Goal: Task Accomplishment & Management: Use online tool/utility

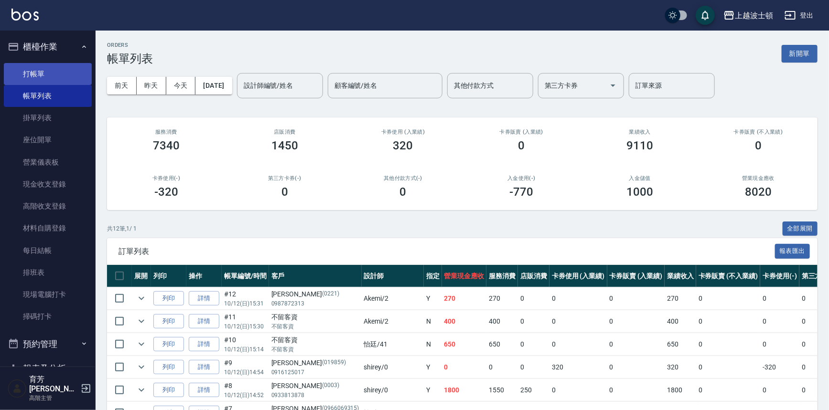
drag, startPoint x: 0, startPoint y: 0, endPoint x: 51, endPoint y: 72, distance: 87.8
click at [51, 72] on link "打帳單" at bounding box center [48, 74] width 88 height 22
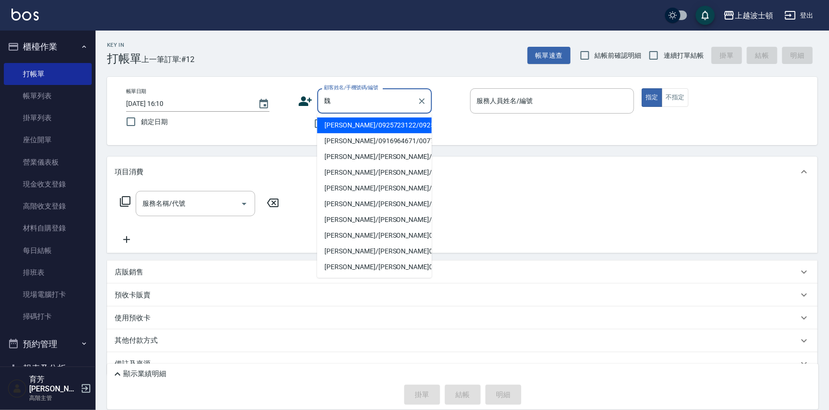
click at [363, 122] on li "[PERSON_NAME]/0925723122/0925723" at bounding box center [374, 126] width 115 height 16
type input "[PERSON_NAME]/0925723122/0925723"
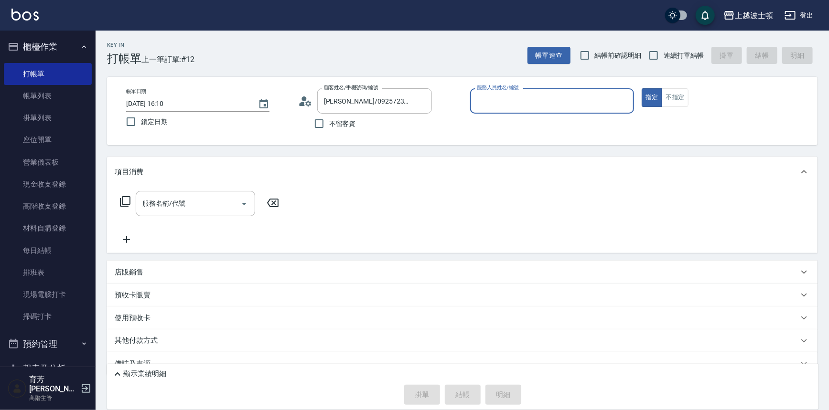
type input "Akemi-2"
click at [181, 201] on input "服務名稱/代號" at bounding box center [188, 203] width 97 height 17
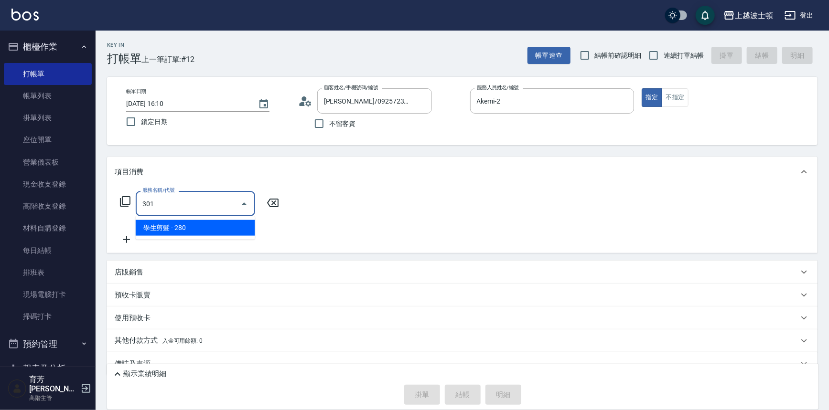
click at [198, 234] on span "學生剪髮 - 280" at bounding box center [195, 228] width 119 height 16
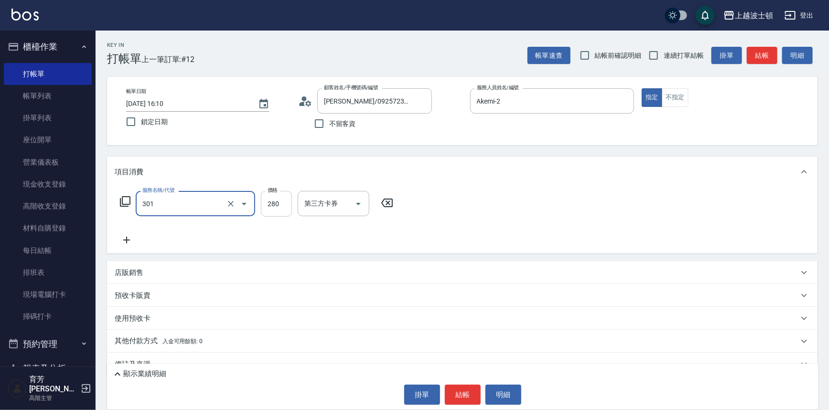
type input "學生剪髮(301)"
click at [269, 211] on input "280" at bounding box center [276, 204] width 31 height 26
type input "250"
click at [554, 207] on div "服務名稱/代號 學生剪髮(301) 服務名稱/代號 價格 250 價格 第三方卡券 第三方卡券" at bounding box center [462, 220] width 711 height 66
click at [462, 390] on button "結帳" at bounding box center [463, 395] width 36 height 20
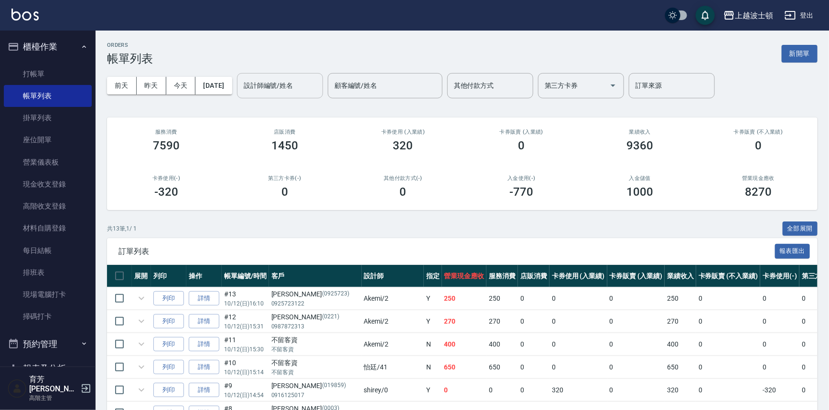
click at [311, 86] on input "設計師編號/姓名" at bounding box center [279, 85] width 77 height 17
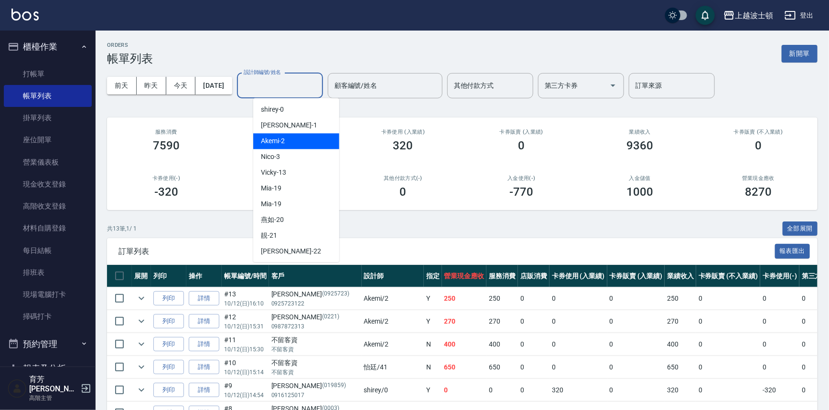
click at [312, 136] on div "Akemi -2" at bounding box center [296, 141] width 86 height 16
type input "Akemi-2"
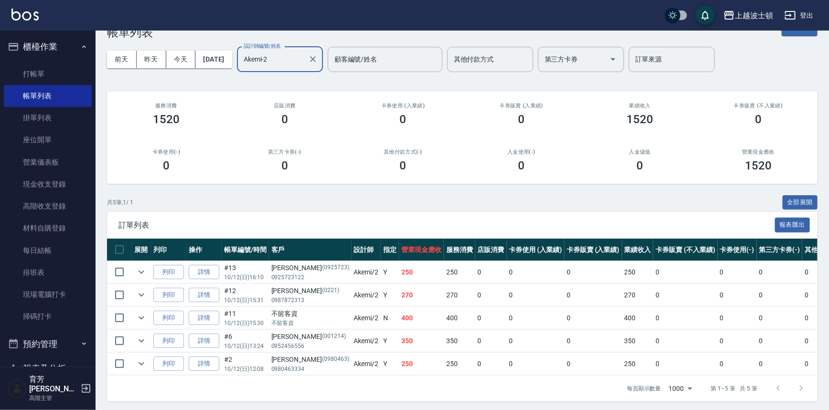
scroll to position [29, 0]
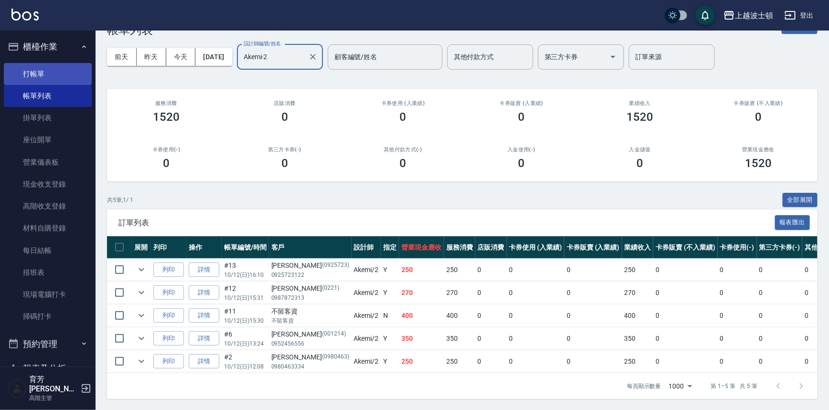
click at [57, 69] on link "打帳單" at bounding box center [48, 74] width 88 height 22
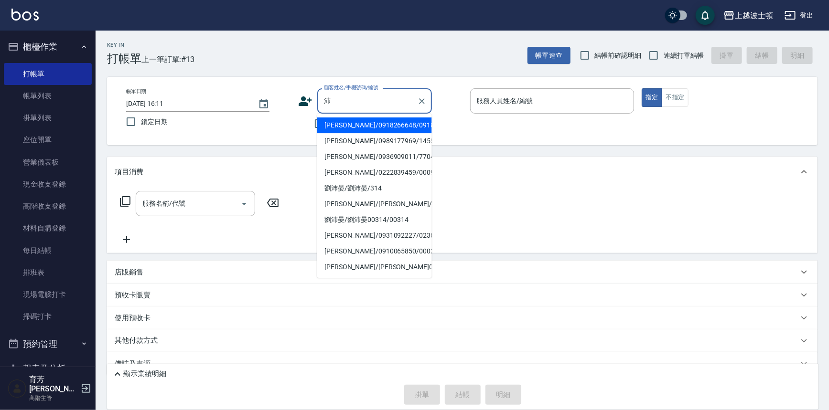
click at [381, 126] on li "[PERSON_NAME]/0918266648/0918266" at bounding box center [374, 126] width 115 height 16
type input "[PERSON_NAME]/0918266648/0918266"
type input "Akemi-2"
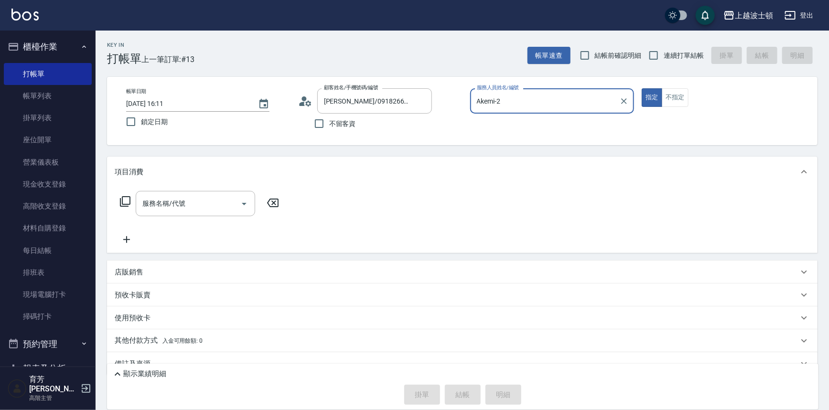
click at [304, 100] on circle at bounding box center [304, 99] width 5 height 5
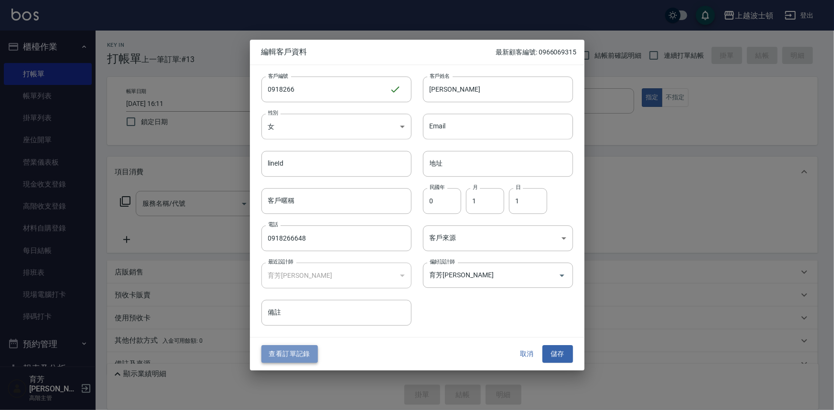
click at [311, 347] on button "查看訂單記錄" at bounding box center [289, 355] width 56 height 18
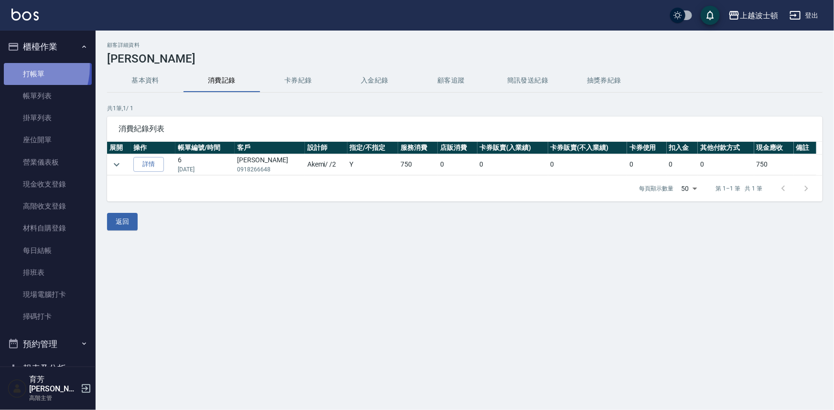
click at [19, 67] on link "打帳單" at bounding box center [48, 74] width 88 height 22
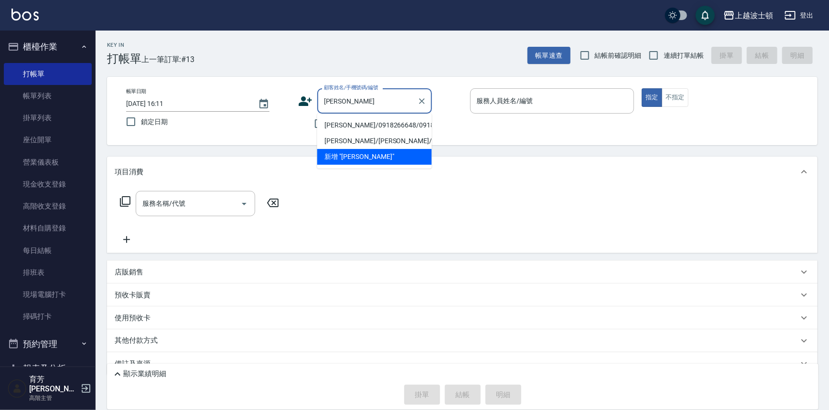
click at [351, 128] on li "[PERSON_NAME]/0918266648/0918266" at bounding box center [374, 126] width 115 height 16
type input "[PERSON_NAME]/0918266648/0918266"
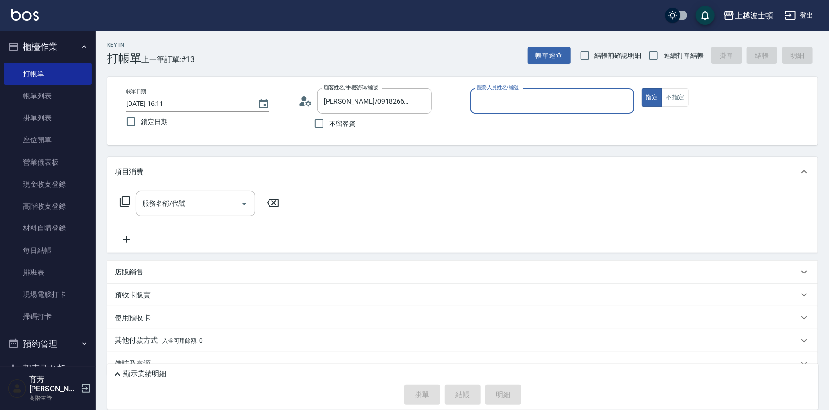
type input "Akemi-2"
click at [122, 201] on icon at bounding box center [125, 201] width 11 height 11
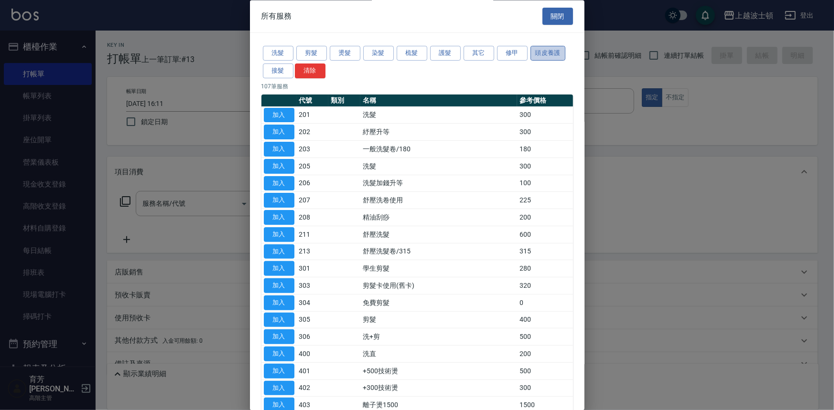
click at [561, 56] on button "頭皮養護" at bounding box center [547, 53] width 35 height 15
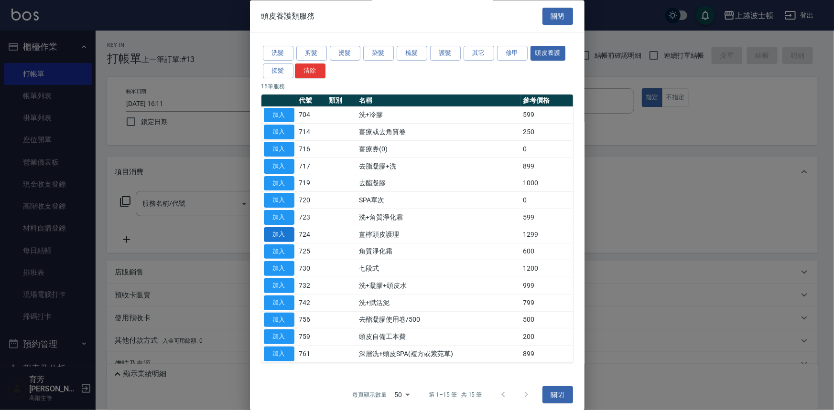
click at [279, 235] on button "加入" at bounding box center [279, 234] width 31 height 15
type input "薑檸頭皮護理(724)"
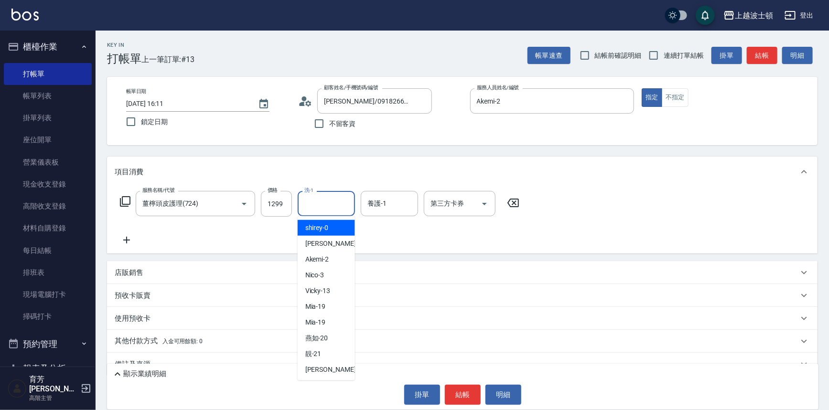
click at [325, 204] on input "洗-1" at bounding box center [326, 203] width 49 height 17
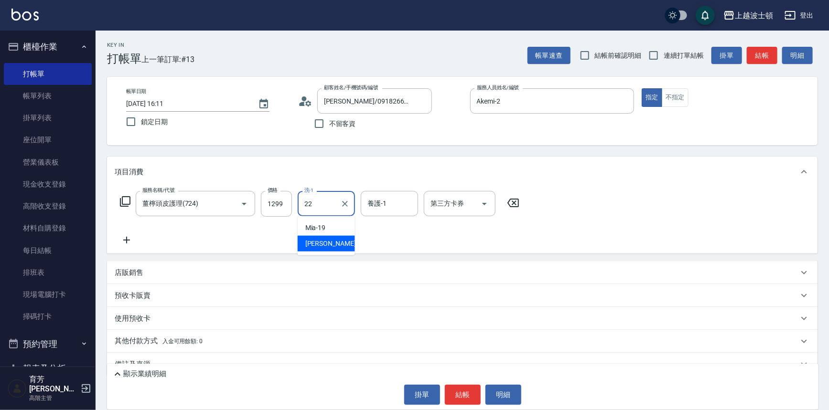
click at [338, 240] on div "雅如 -22" at bounding box center [326, 244] width 57 height 16
type input "雅如-22"
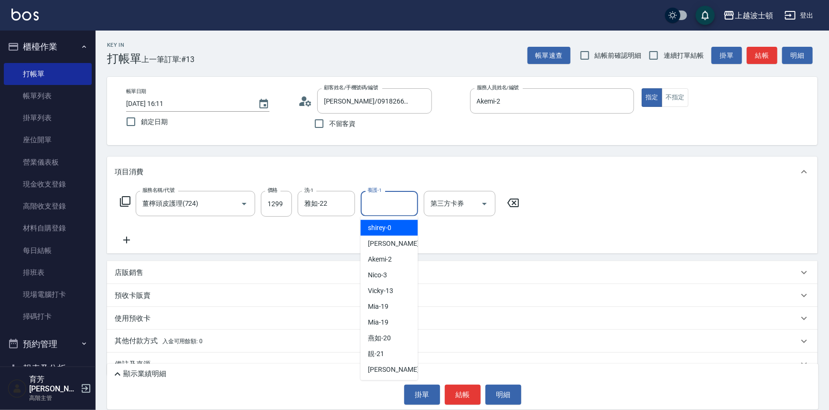
click at [399, 204] on input "養護-1" at bounding box center [389, 203] width 49 height 17
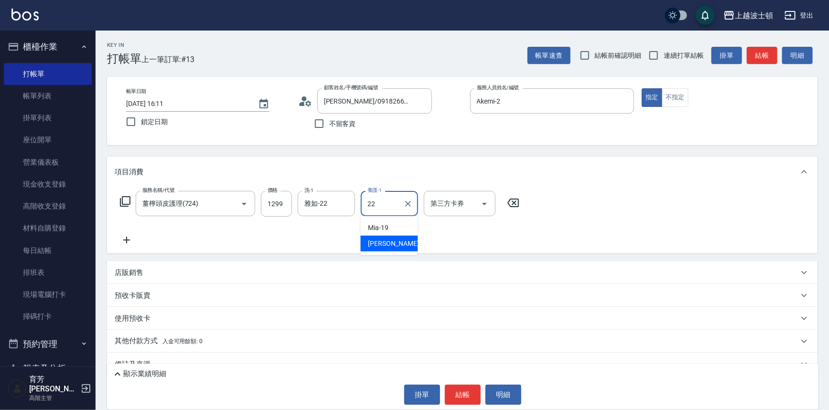
click at [400, 247] on div "雅如 -22" at bounding box center [389, 244] width 57 height 16
type input "雅如-22"
click at [124, 199] on icon at bounding box center [124, 201] width 11 height 11
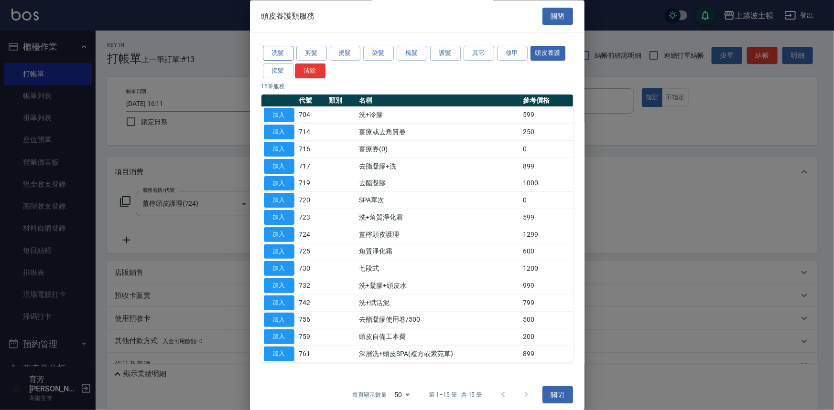
click at [268, 51] on button "洗髮" at bounding box center [278, 53] width 31 height 15
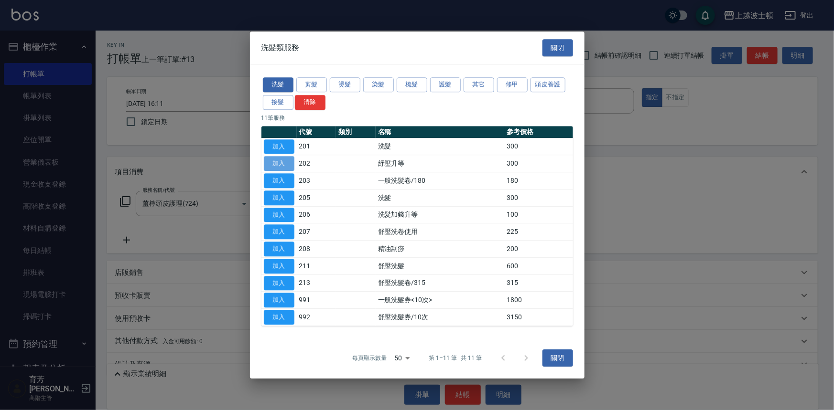
click at [282, 157] on button "加入" at bounding box center [279, 164] width 31 height 15
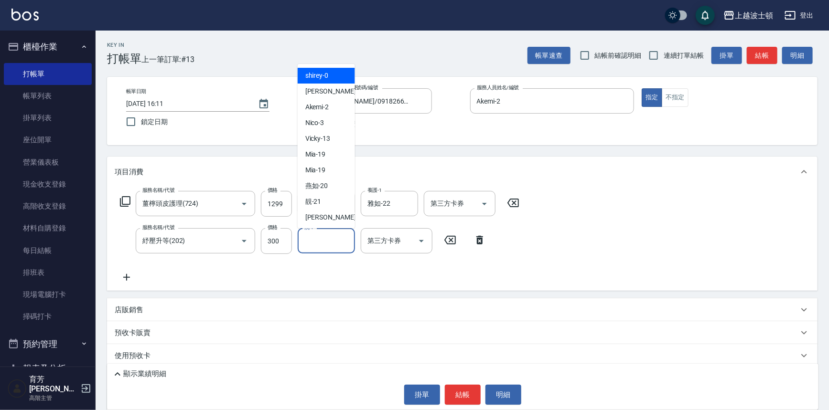
click at [334, 243] on input "洗-1" at bounding box center [326, 241] width 49 height 17
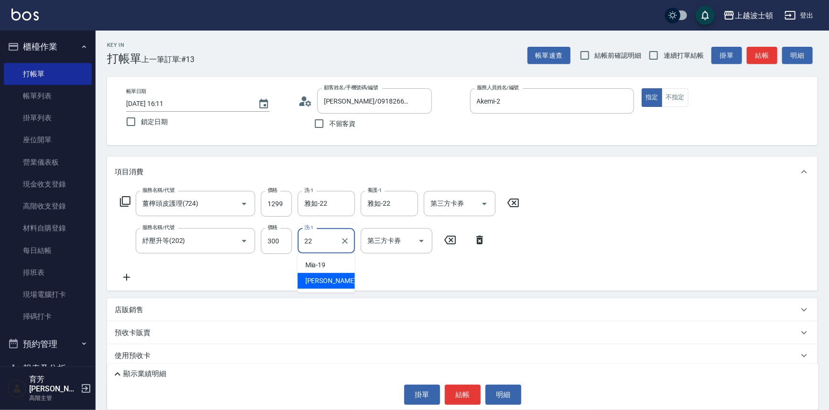
click at [324, 284] on span "雅如 -22" at bounding box center [335, 281] width 60 height 10
type input "雅如-22"
click at [552, 258] on div "服務名稱/代號 薑檸頭皮護理(724) 服務名稱/代號 價格 1299 價格 洗-1 雅如-22 洗-1 養護-1 雅如-22 養護-1 第三方卡券 第三方卡…" at bounding box center [462, 239] width 711 height 104
click at [464, 397] on button "結帳" at bounding box center [463, 395] width 36 height 20
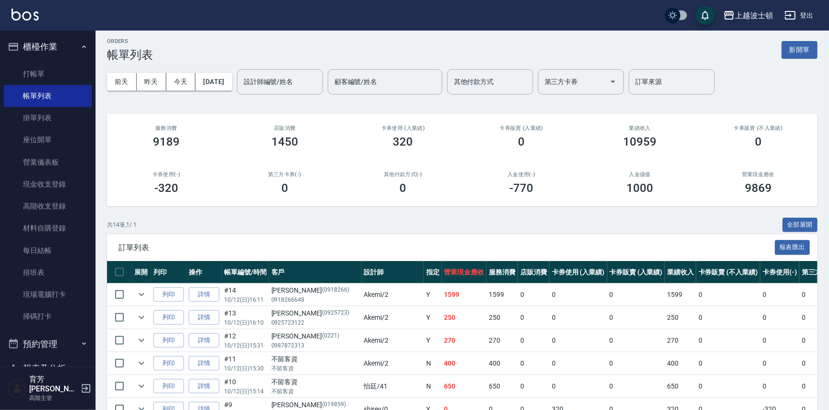
scroll to position [5, 0]
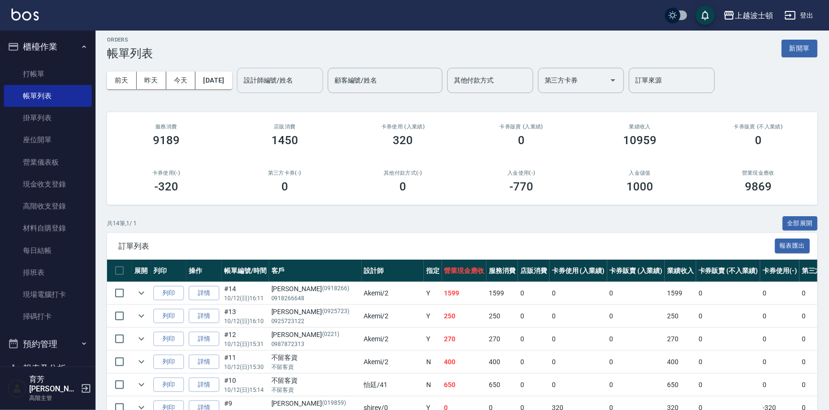
click at [302, 77] on input "設計師編號/姓名" at bounding box center [279, 80] width 77 height 17
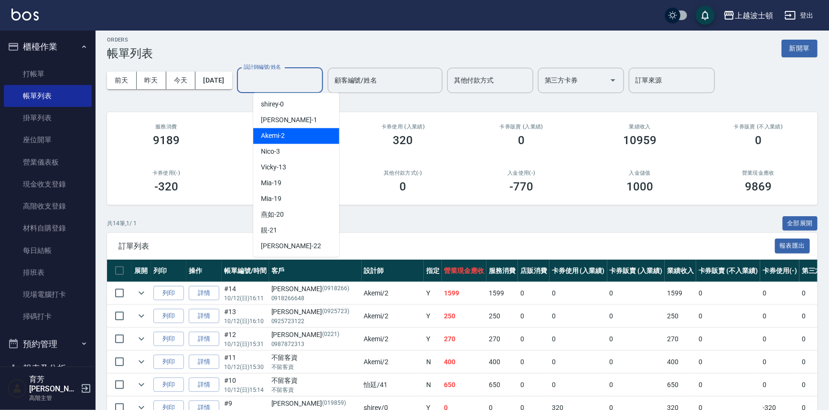
click at [304, 138] on div "Akemi -2" at bounding box center [296, 136] width 86 height 16
type input "Akemi-2"
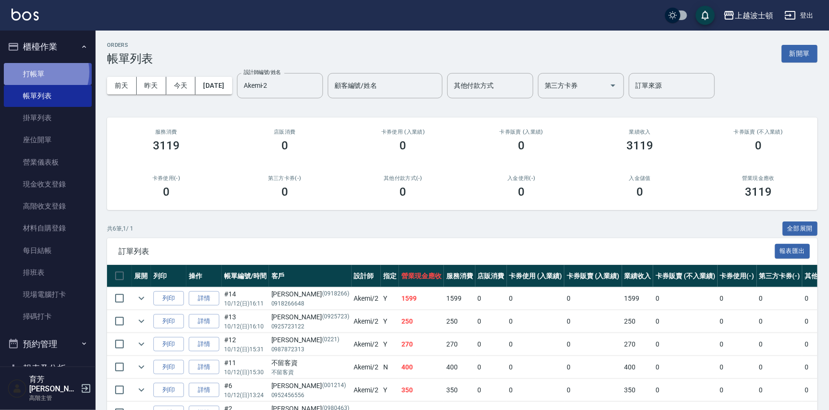
click at [39, 72] on link "打帳單" at bounding box center [48, 74] width 88 height 22
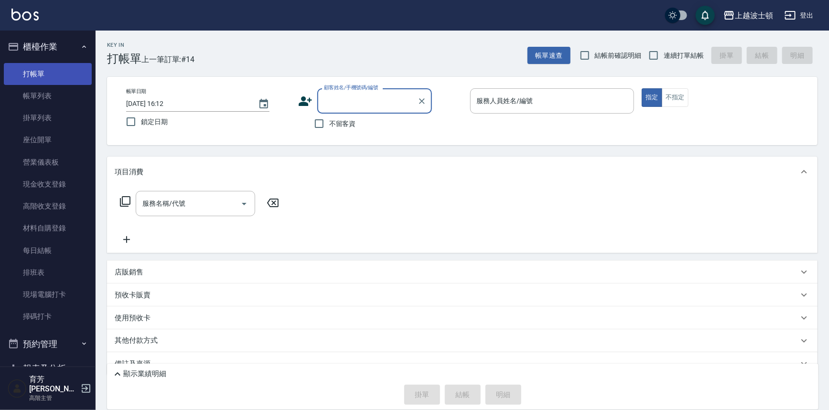
click at [46, 75] on link "打帳單" at bounding box center [48, 74] width 88 height 22
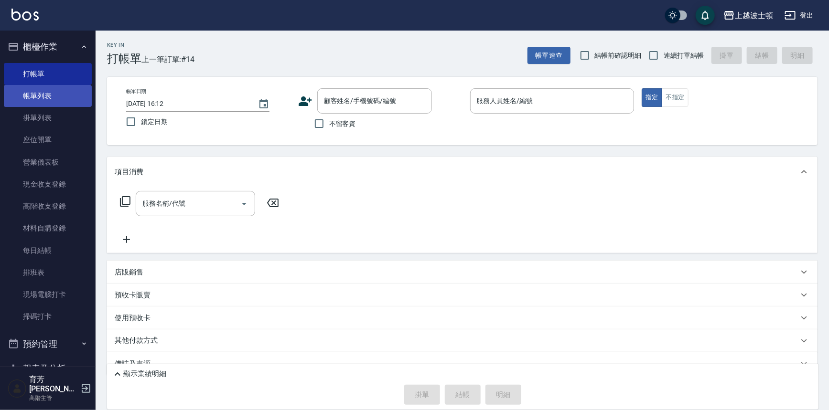
click at [52, 92] on link "帳單列表" at bounding box center [48, 96] width 88 height 22
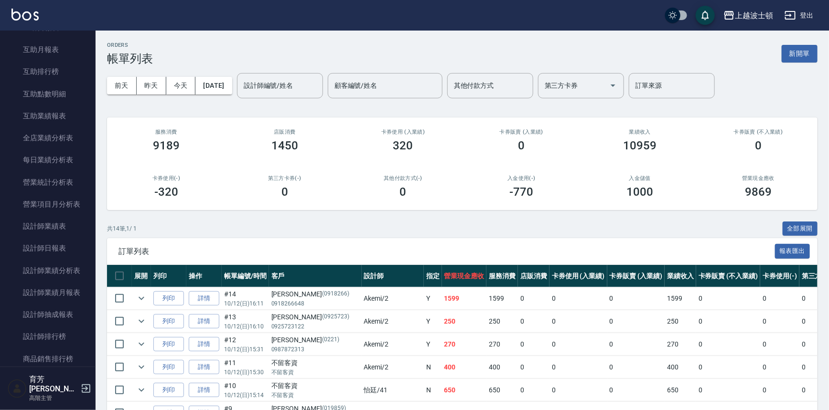
scroll to position [481, 0]
click at [22, 242] on link "設計師日報表" at bounding box center [48, 246] width 88 height 22
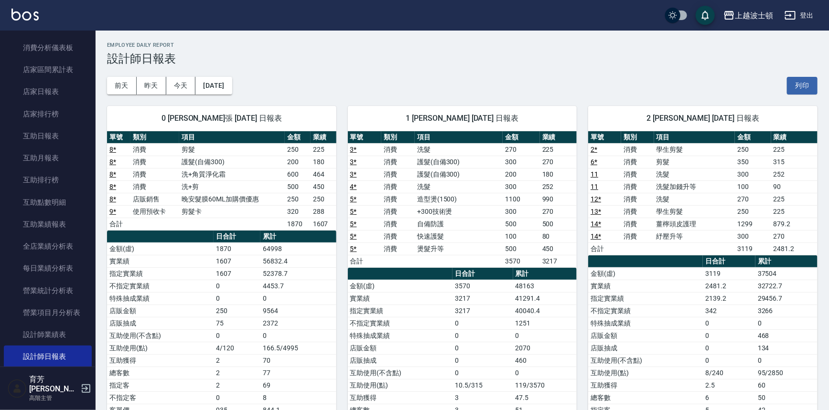
scroll to position [307, 0]
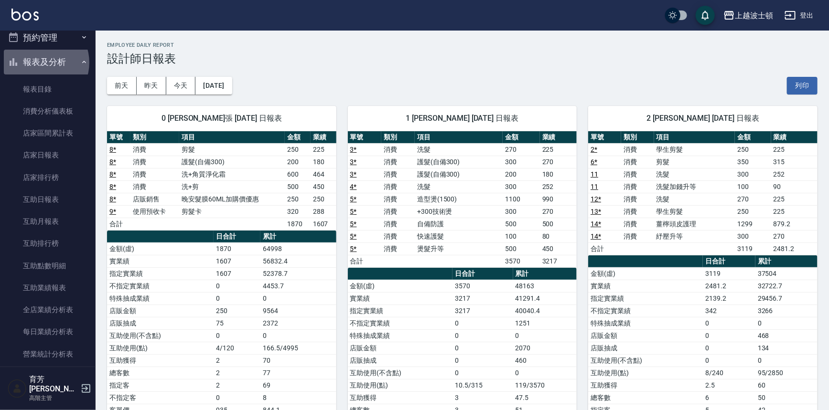
click at [40, 62] on button "報表及分析" at bounding box center [48, 62] width 88 height 25
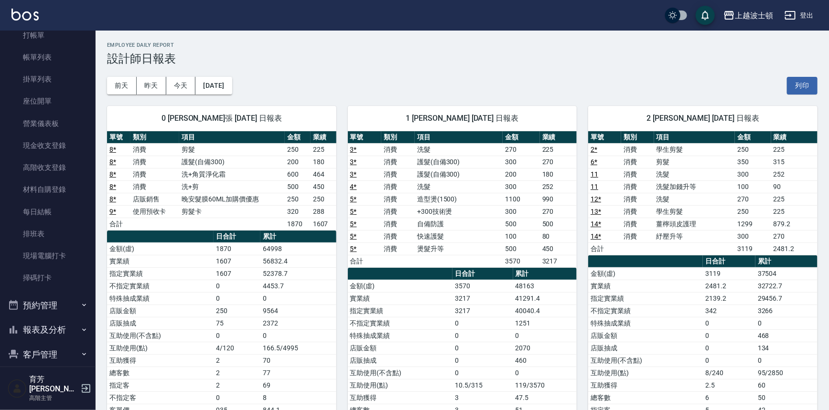
scroll to position [16, 0]
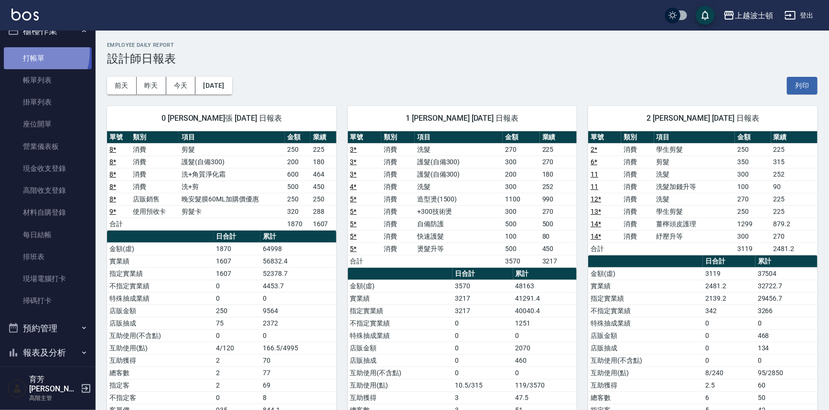
click at [31, 52] on link "打帳單" at bounding box center [48, 58] width 88 height 22
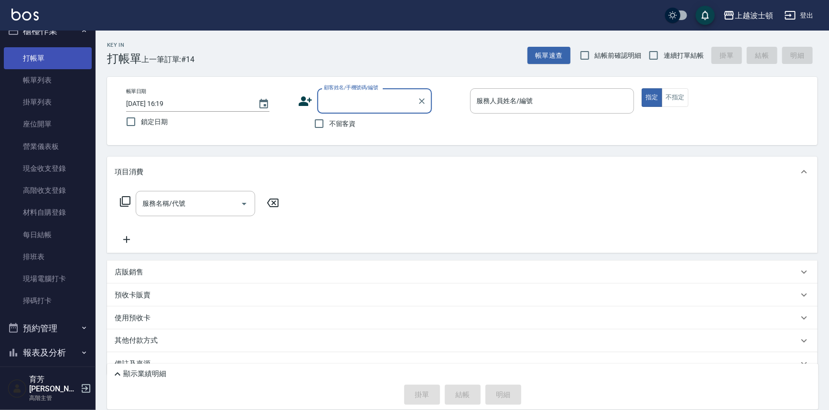
click at [24, 58] on link "打帳單" at bounding box center [48, 58] width 88 height 22
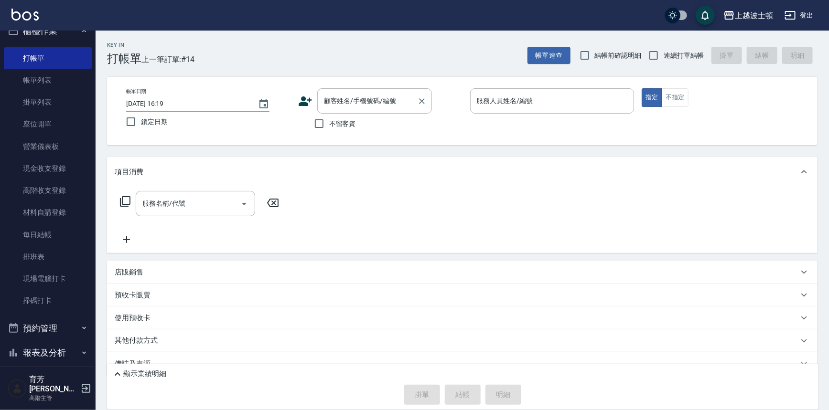
click at [341, 104] on input "顧客姓名/手機號碼/編號" at bounding box center [368, 101] width 92 height 17
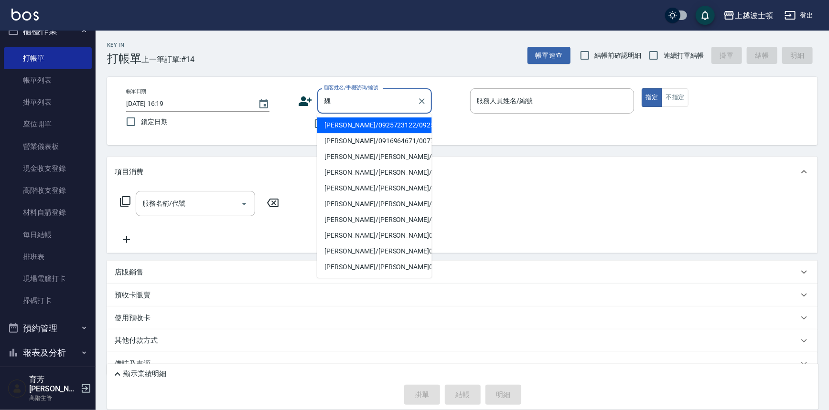
click at [345, 127] on li "[PERSON_NAME]/0925723122/0925723" at bounding box center [374, 126] width 115 height 16
type input "[PERSON_NAME]/0925723122/0925723"
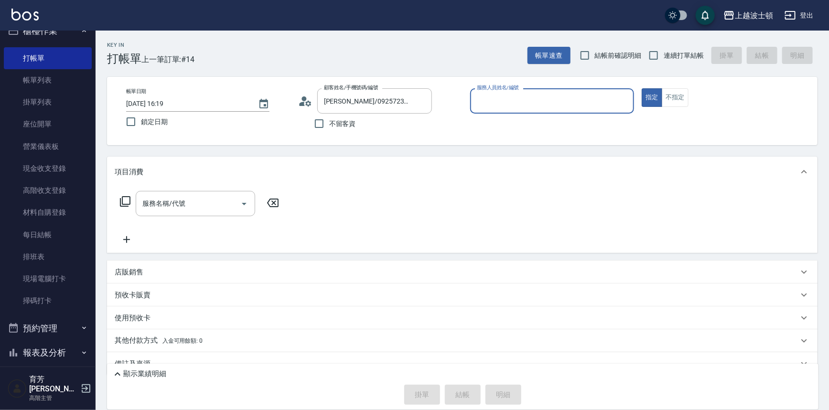
type input "Akemi-2"
click at [309, 99] on icon at bounding box center [305, 101] width 14 height 14
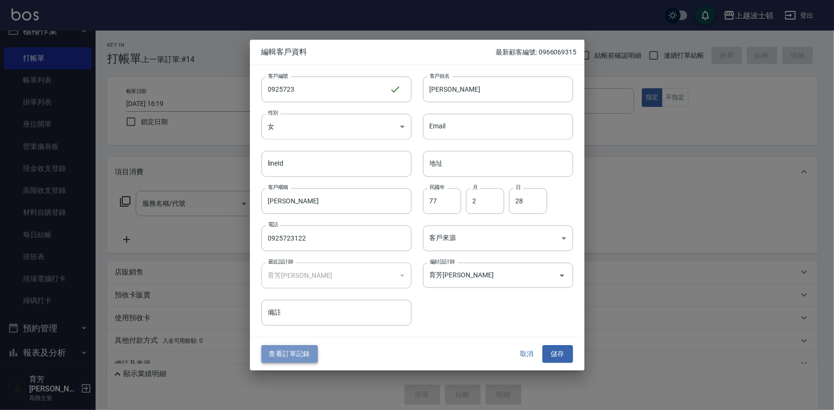
click at [290, 358] on button "查看訂單記錄" at bounding box center [289, 355] width 56 height 18
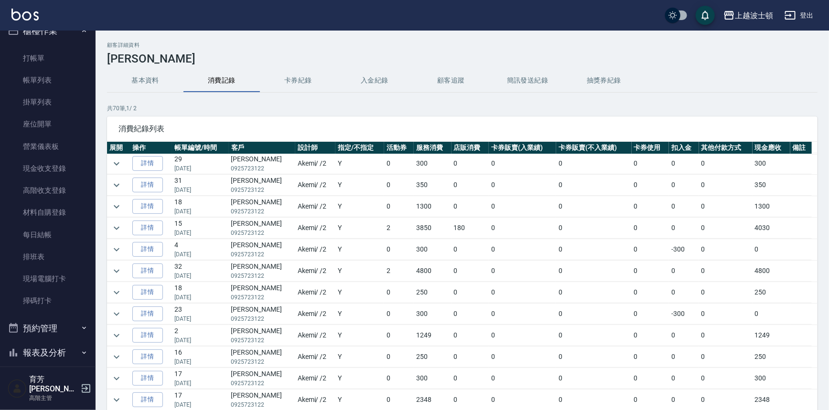
scroll to position [241, 0]
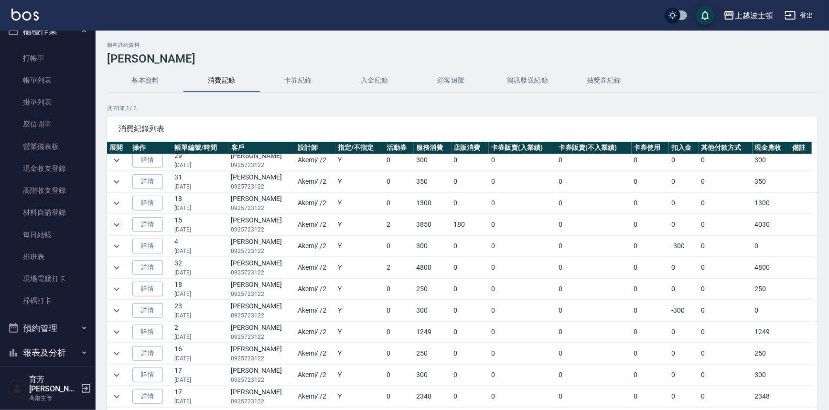
click at [114, 223] on icon "expand row" at bounding box center [116, 224] width 11 height 11
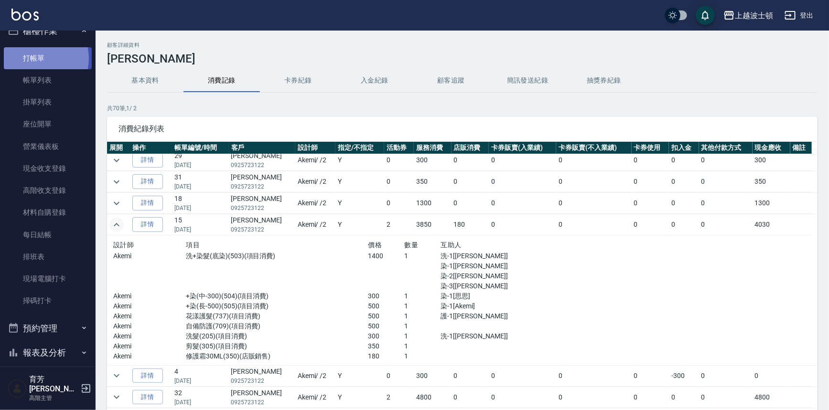
click at [40, 58] on link "打帳單" at bounding box center [48, 58] width 88 height 22
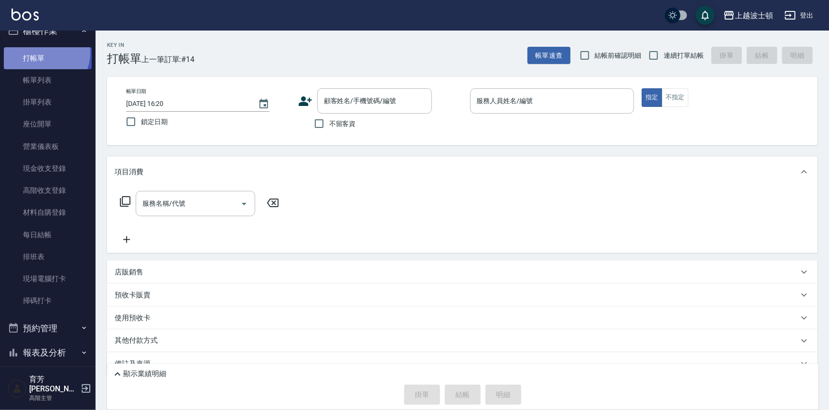
click at [39, 52] on link "打帳單" at bounding box center [48, 58] width 88 height 22
click at [316, 124] on input "不留客資" at bounding box center [319, 124] width 20 height 20
checkbox input "true"
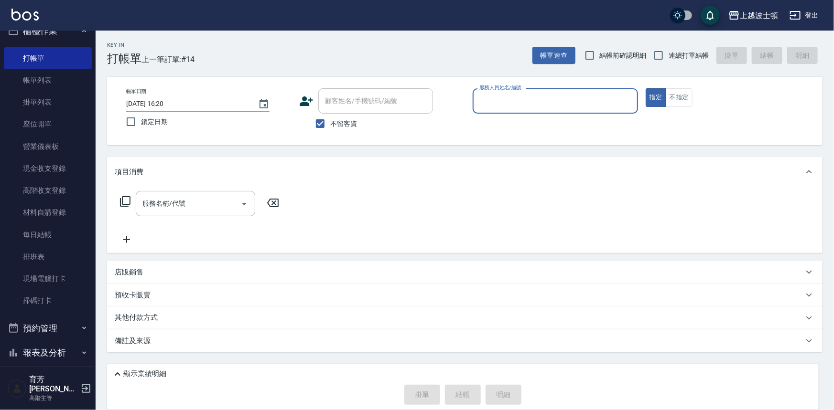
click at [495, 98] on input "服務人員姓名/編號" at bounding box center [555, 101] width 157 height 17
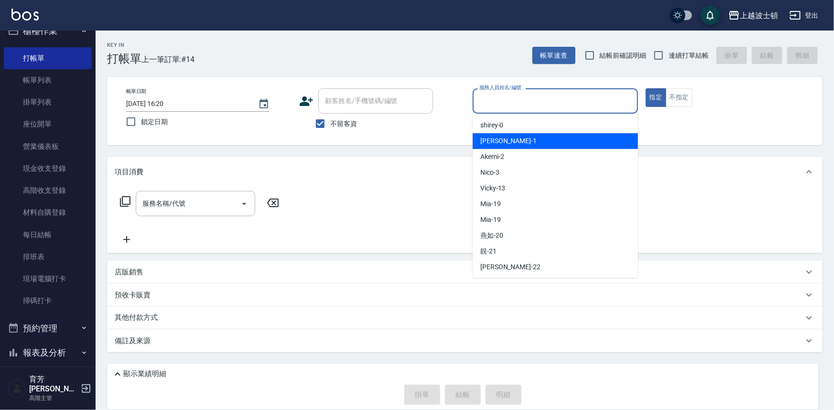
click at [505, 137] on div "[PERSON_NAME] -1" at bounding box center [555, 141] width 165 height 16
type input "[PERSON_NAME]-1"
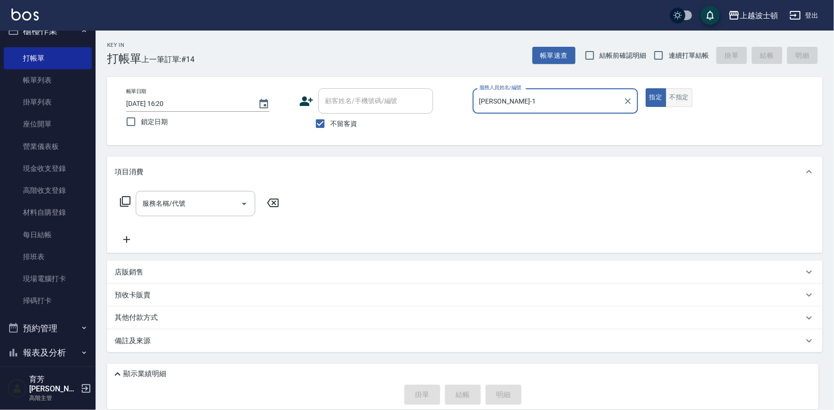
click at [674, 97] on button "不指定" at bounding box center [679, 97] width 27 height 19
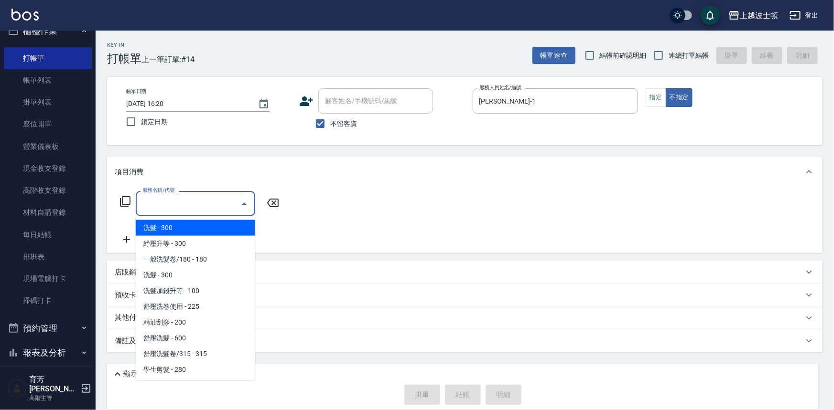
click at [196, 199] on input "服務名稱/代號" at bounding box center [188, 203] width 97 height 17
click at [186, 225] on span "洗髮 - 300" at bounding box center [195, 228] width 119 height 16
type input "洗髮(201)"
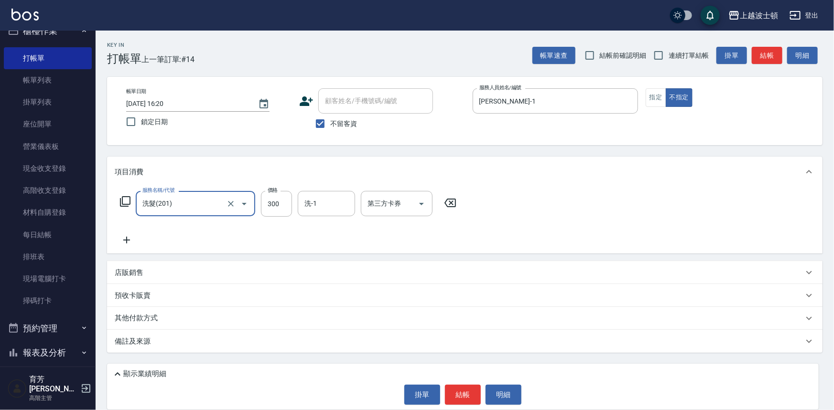
click at [128, 237] on icon at bounding box center [127, 240] width 24 height 11
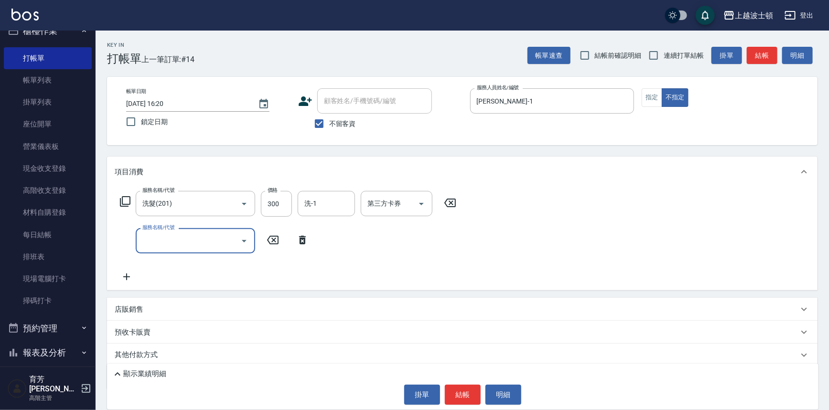
click at [164, 234] on input "服務名稱/代號" at bounding box center [188, 241] width 97 height 17
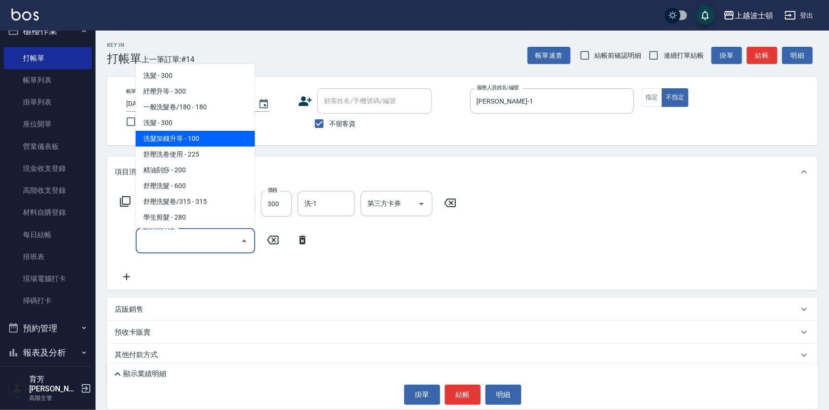
click at [214, 131] on span "洗髮加錢升等 - 100" at bounding box center [195, 139] width 119 height 16
type input "洗髮加錢升等(206)"
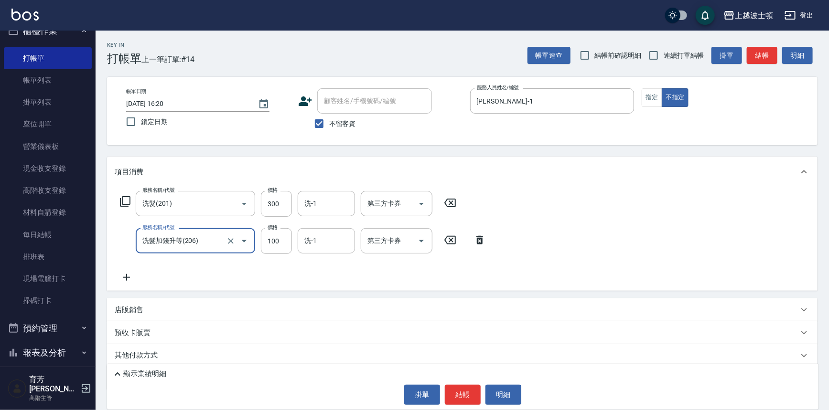
click at [129, 280] on icon at bounding box center [127, 277] width 24 height 11
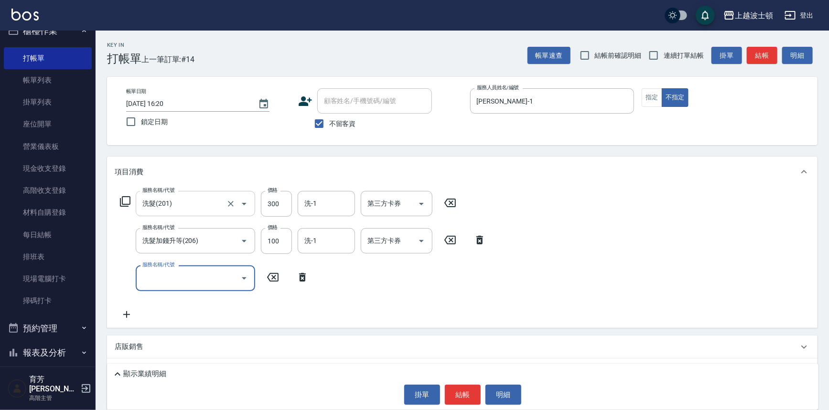
drag, startPoint x: 170, startPoint y: 267, endPoint x: 174, endPoint y: 196, distance: 70.9
click at [170, 264] on label "服務名稱/代號" at bounding box center [158, 264] width 32 height 7
click at [170, 270] on input "服務名稱/代號" at bounding box center [188, 278] width 97 height 17
drag, startPoint x: 184, startPoint y: 285, endPoint x: 184, endPoint y: 277, distance: 8.1
click at [184, 282] on input "服務名稱/代號" at bounding box center [188, 278] width 97 height 17
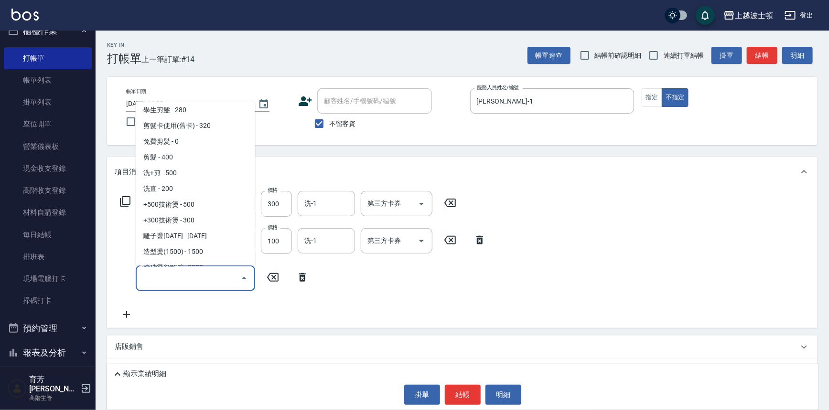
scroll to position [177, 0]
drag, startPoint x: 238, startPoint y: 131, endPoint x: 296, endPoint y: 136, distance: 57.6
click at [238, 130] on span "剪髮 - 400" at bounding box center [195, 126] width 119 height 16
type input "剪髮(305)"
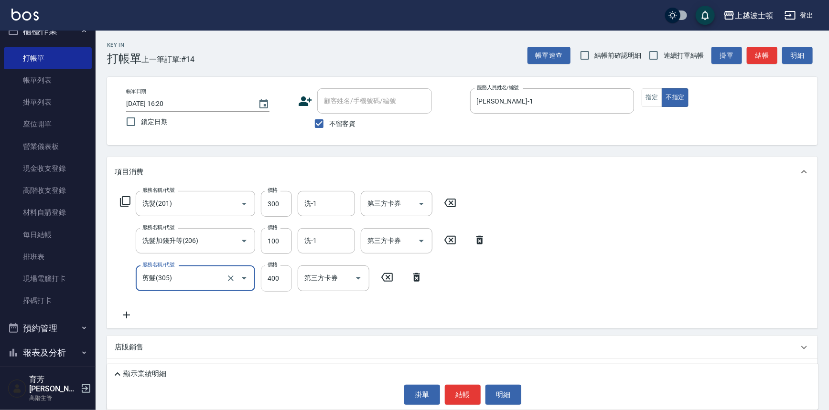
click at [273, 280] on input "400" at bounding box center [276, 279] width 31 height 26
type input "350"
click at [312, 203] on input "洗-1" at bounding box center [326, 203] width 49 height 17
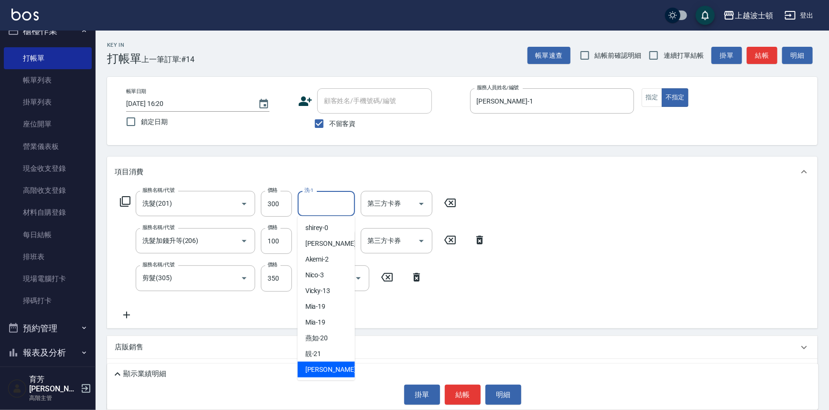
click at [331, 369] on div "雅如 -22" at bounding box center [326, 370] width 57 height 16
type input "雅如-22"
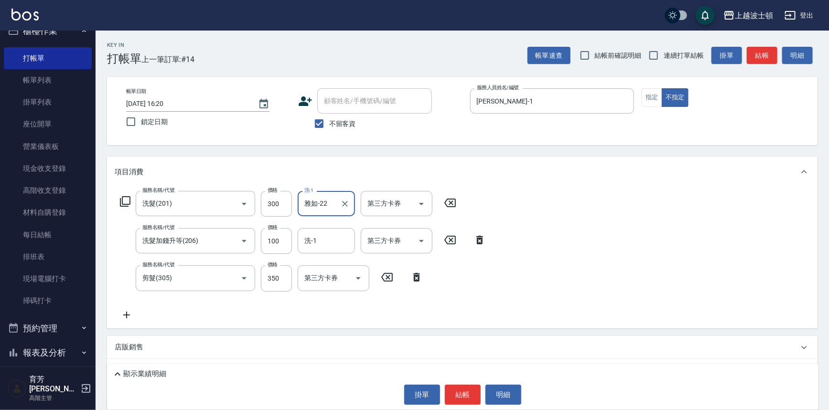
click at [330, 254] on div "洗-1 洗-1" at bounding box center [329, 241] width 63 height 26
click at [333, 246] on input "洗-1" at bounding box center [326, 241] width 49 height 17
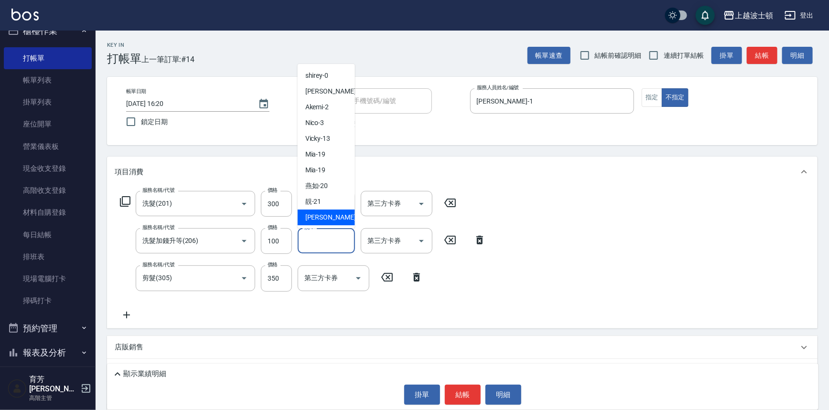
click at [314, 217] on span "雅如 -22" at bounding box center [335, 218] width 60 height 10
type input "雅如-22"
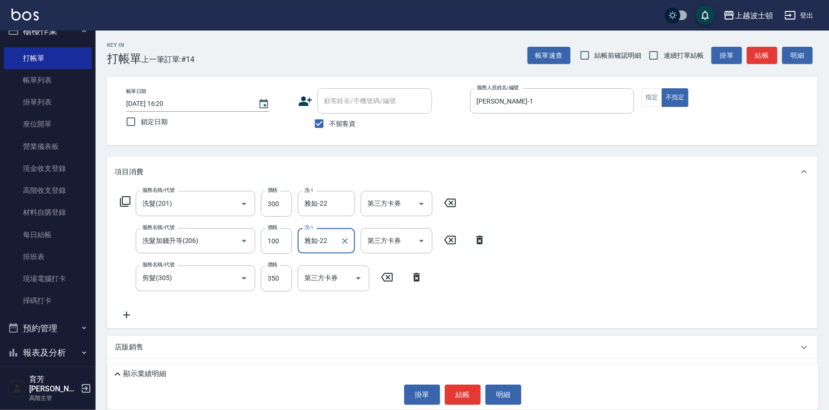
click at [471, 383] on div "顯示業績明細 掛單 結帳 明細" at bounding box center [462, 387] width 711 height 46
click at [464, 392] on button "結帳" at bounding box center [463, 395] width 36 height 20
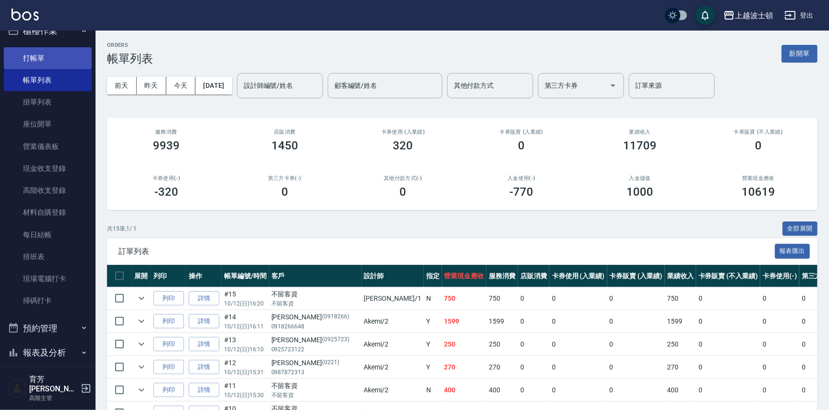
click at [24, 62] on link "打帳單" at bounding box center [48, 58] width 88 height 22
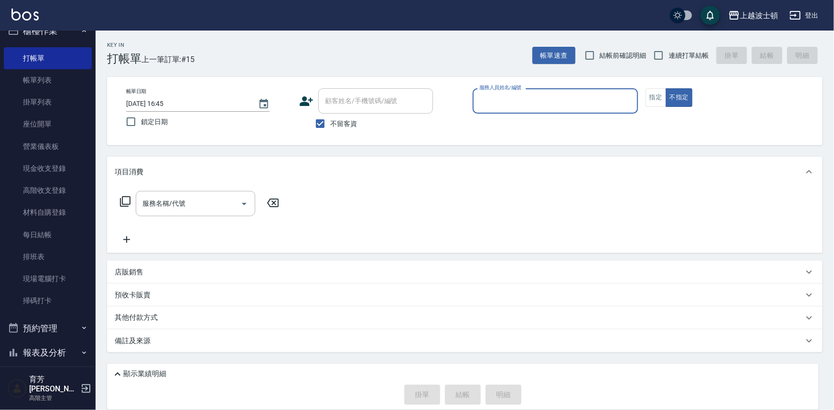
click at [528, 104] on input "服務人員姓名/編號" at bounding box center [555, 101] width 157 height 17
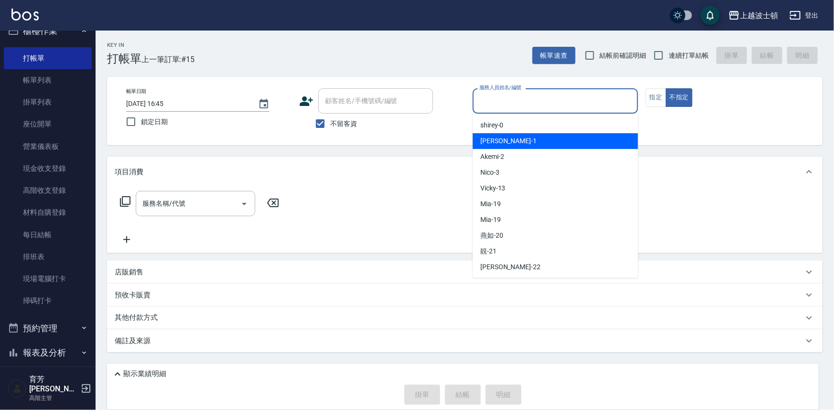
drag, startPoint x: 517, startPoint y: 143, endPoint x: 644, endPoint y: 86, distance: 138.4
click at [519, 140] on div "[PERSON_NAME] -1" at bounding box center [555, 141] width 165 height 16
type input "[PERSON_NAME]-1"
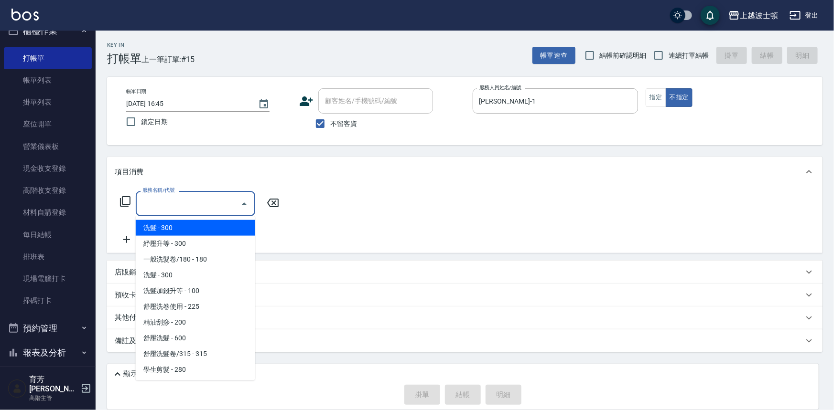
click at [175, 200] on input "服務名稱/代號" at bounding box center [188, 203] width 97 height 17
drag, startPoint x: 175, startPoint y: 228, endPoint x: 240, endPoint y: 220, distance: 65.5
click at [176, 228] on span "洗髮 - 300" at bounding box center [195, 228] width 119 height 16
type input "洗髮(201)"
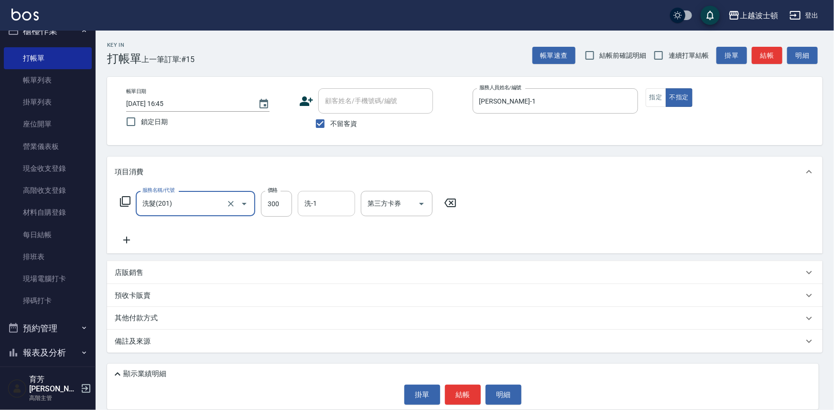
click at [330, 207] on input "洗-1" at bounding box center [326, 203] width 49 height 17
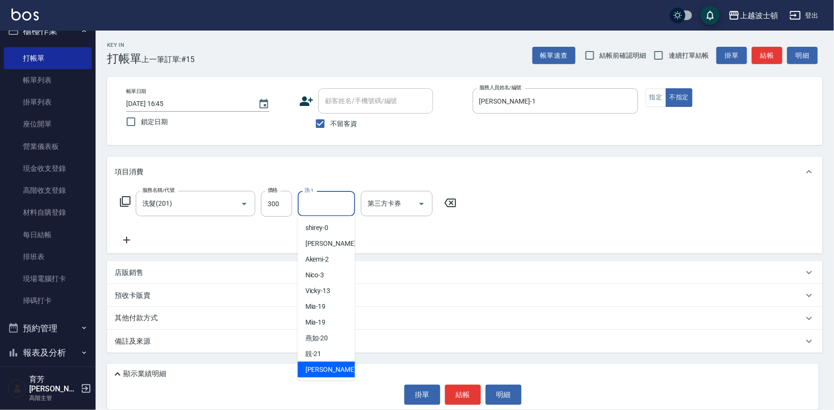
click at [323, 371] on span "雅如 -22" at bounding box center [335, 370] width 60 height 10
type input "雅如-22"
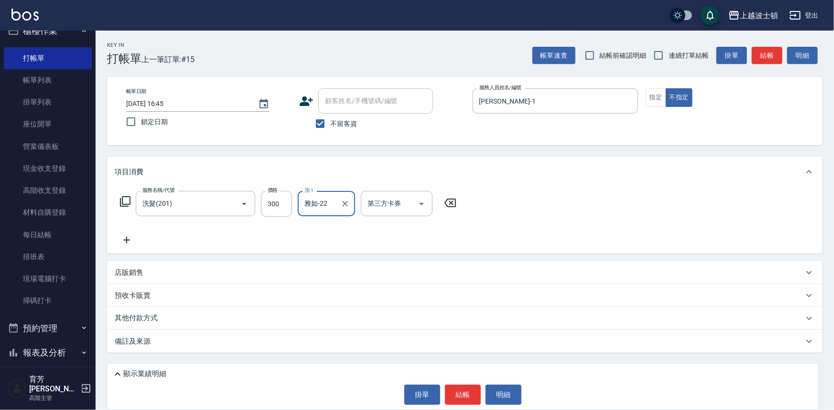
click at [457, 394] on button "結帳" at bounding box center [463, 395] width 36 height 20
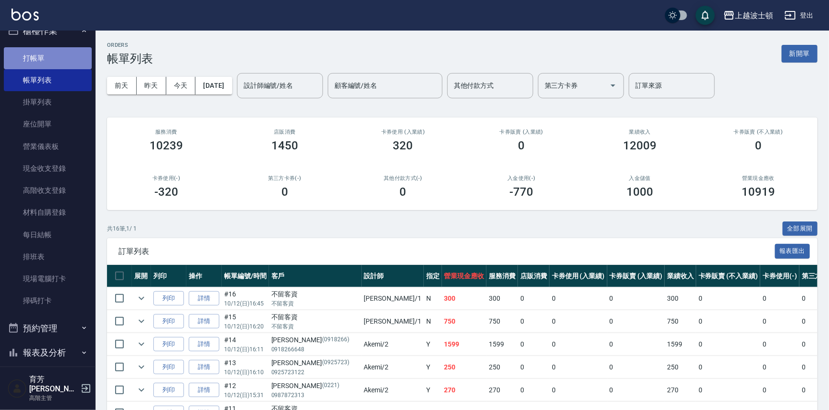
click at [57, 52] on link "打帳單" at bounding box center [48, 58] width 88 height 22
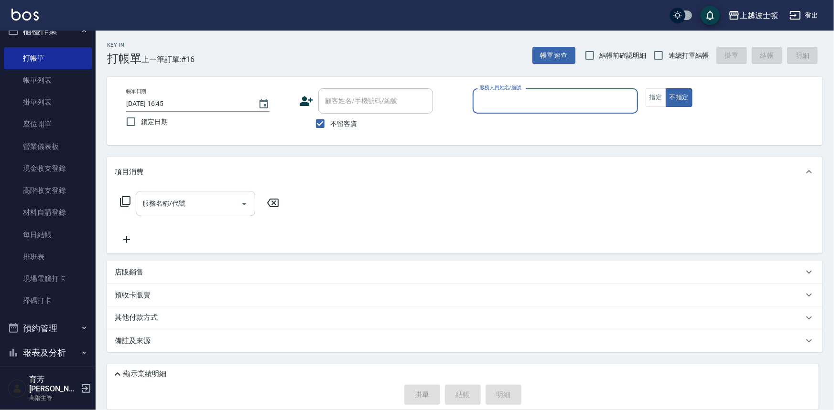
click at [201, 201] on input "服務名稱/代號" at bounding box center [188, 203] width 97 height 17
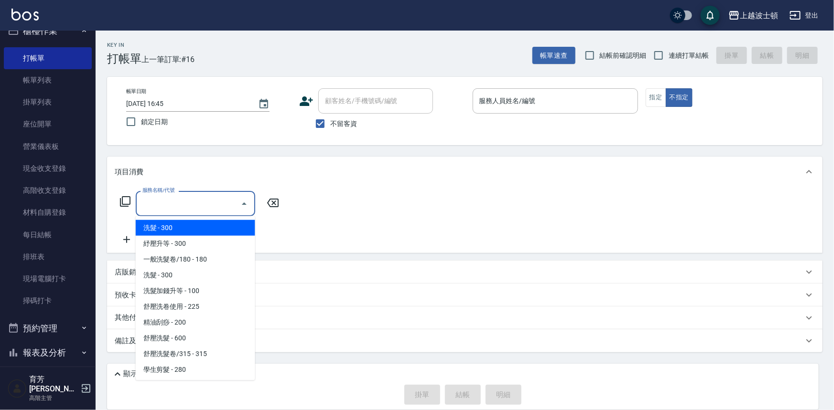
click at [196, 229] on span "洗髮 - 300" at bounding box center [195, 228] width 119 height 16
type input "洗髮(201)"
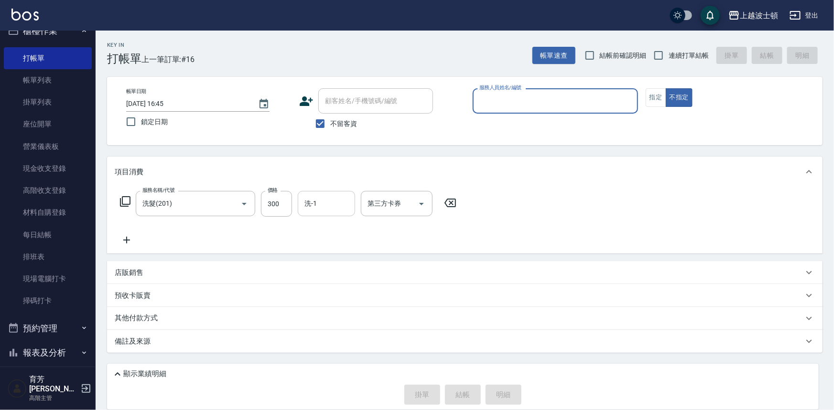
click at [334, 207] on input "洗-1" at bounding box center [326, 203] width 49 height 17
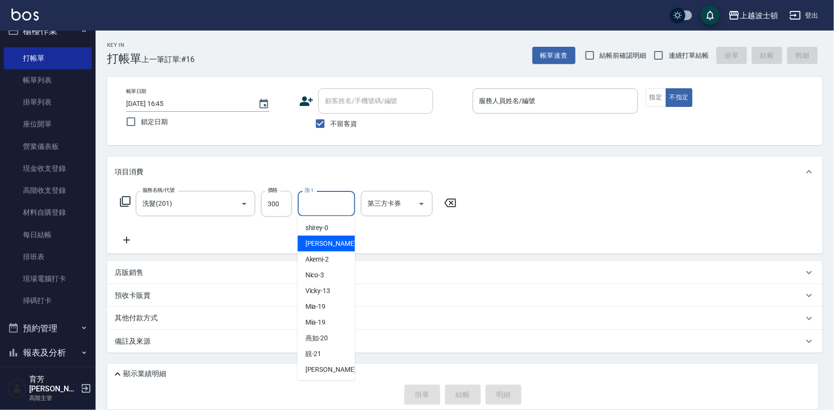
click at [323, 243] on span "[PERSON_NAME] -1" at bounding box center [333, 244] width 56 height 10
type input "[PERSON_NAME]-1"
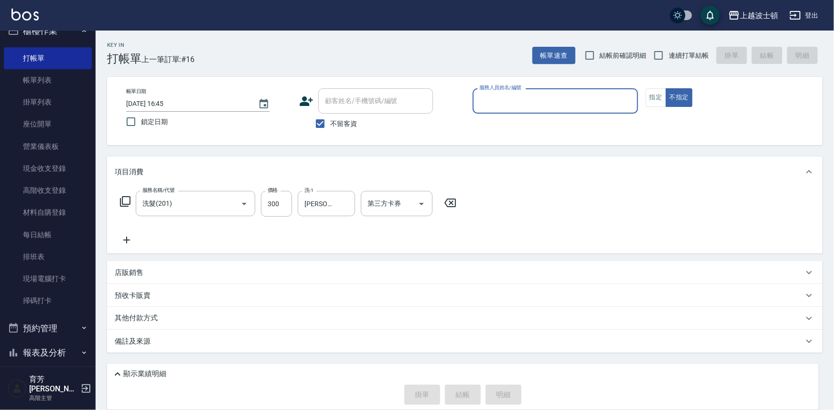
click at [511, 108] on input "服務人員姓名/編號" at bounding box center [555, 101] width 157 height 17
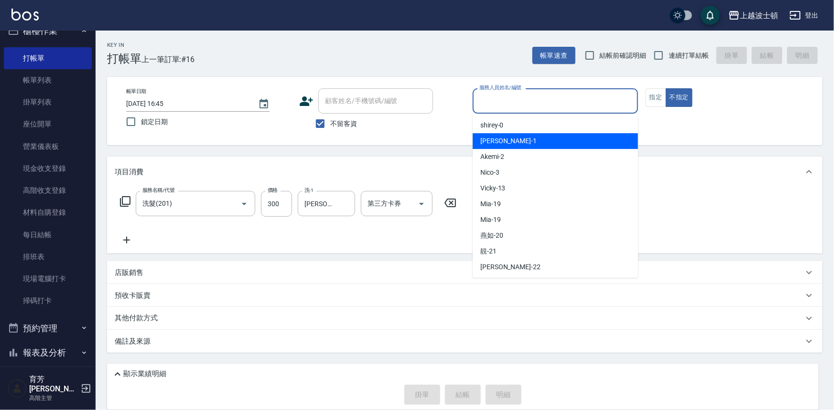
click at [508, 143] on div "[PERSON_NAME] -1" at bounding box center [555, 141] width 165 height 16
type input "[PERSON_NAME]-1"
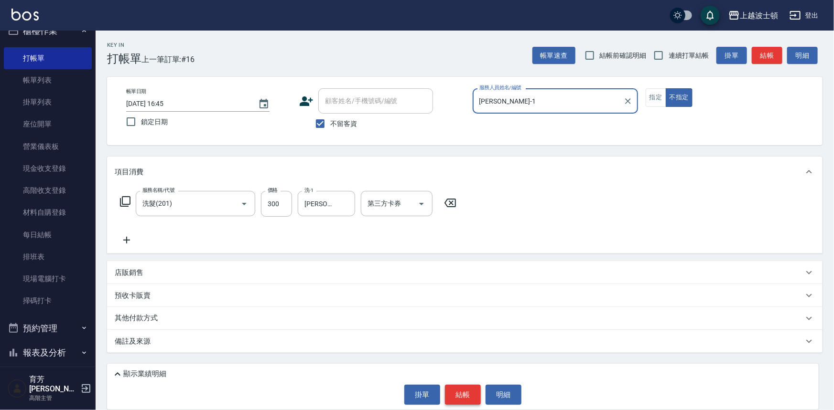
click at [458, 392] on button "結帳" at bounding box center [463, 395] width 36 height 20
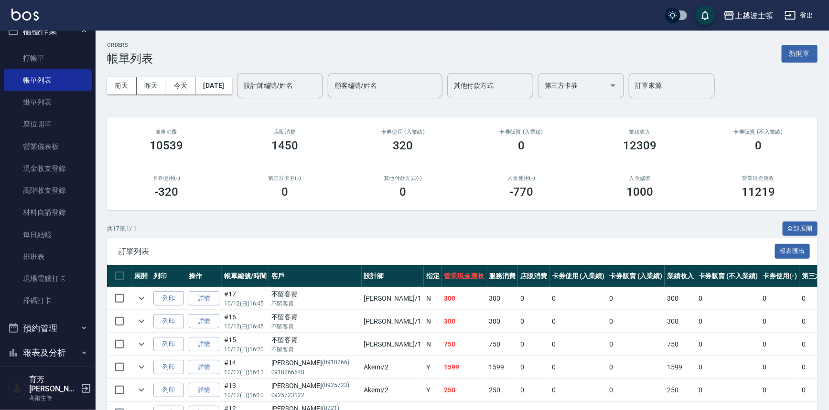
click at [262, 85] on input "設計師編號/姓名" at bounding box center [279, 85] width 77 height 17
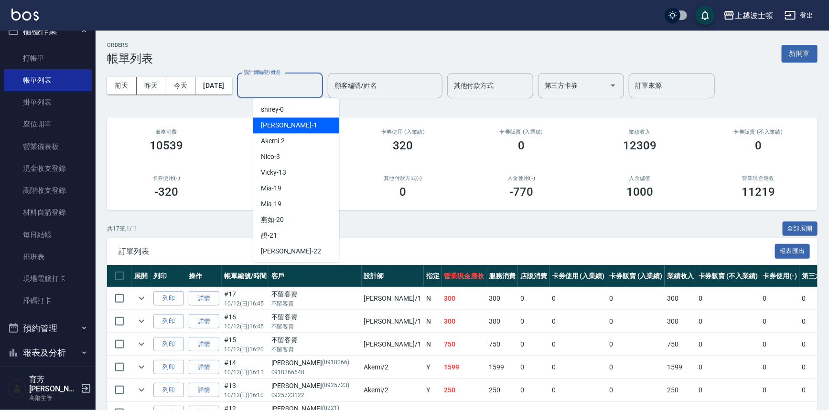
click at [258, 125] on div "[PERSON_NAME] -1" at bounding box center [296, 126] width 86 height 16
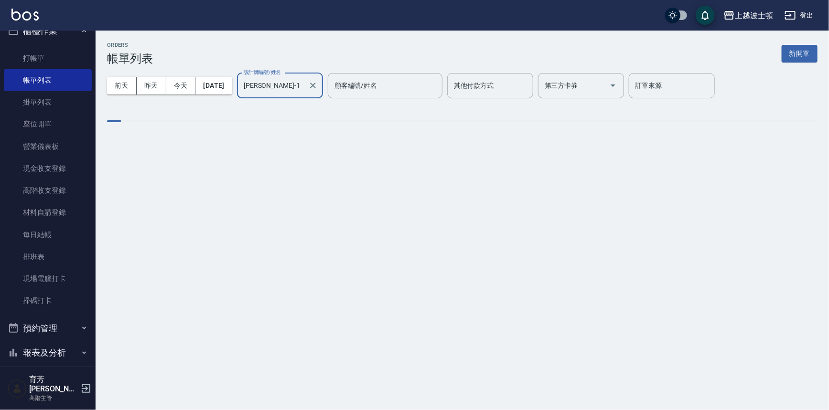
type input "[PERSON_NAME]-1"
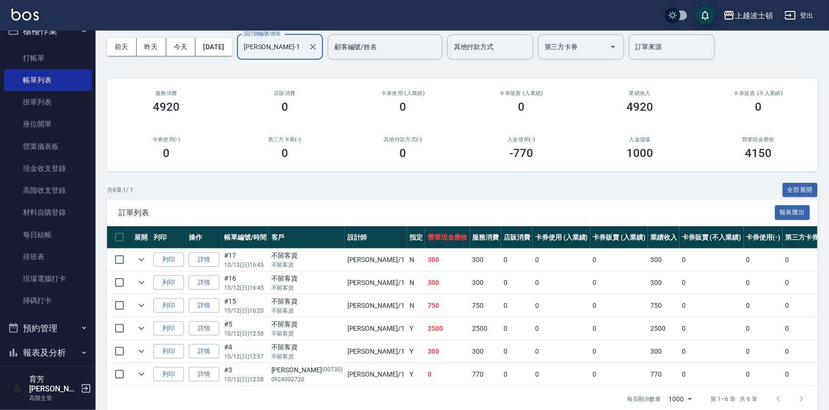
scroll to position [57, 0]
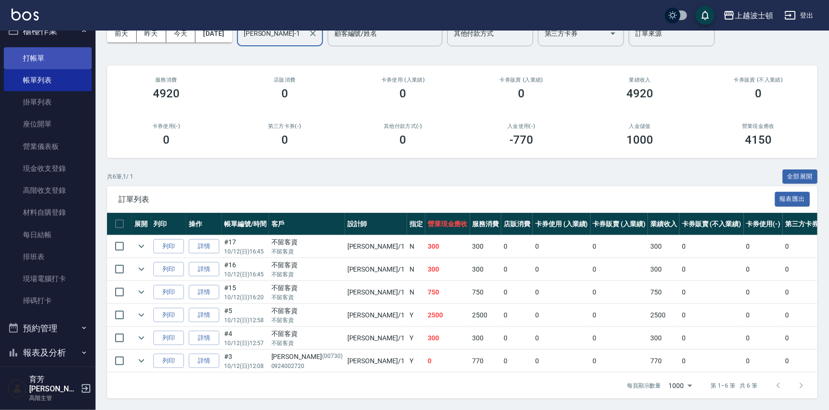
click at [51, 60] on link "打帳單" at bounding box center [48, 58] width 88 height 22
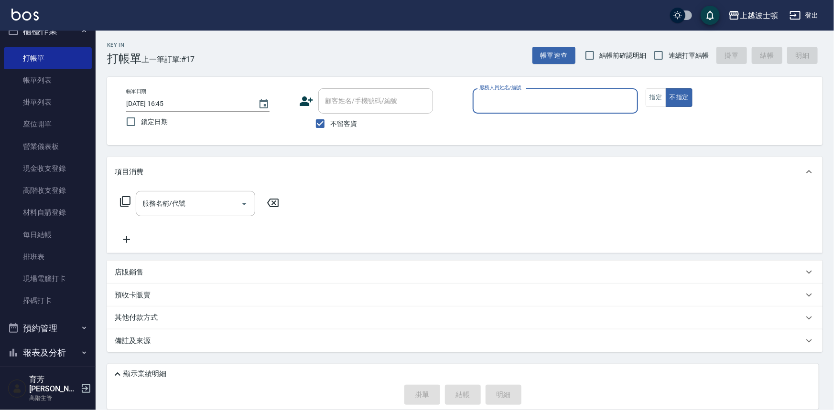
click at [500, 103] on input "服務人員姓名/編號" at bounding box center [555, 101] width 157 height 17
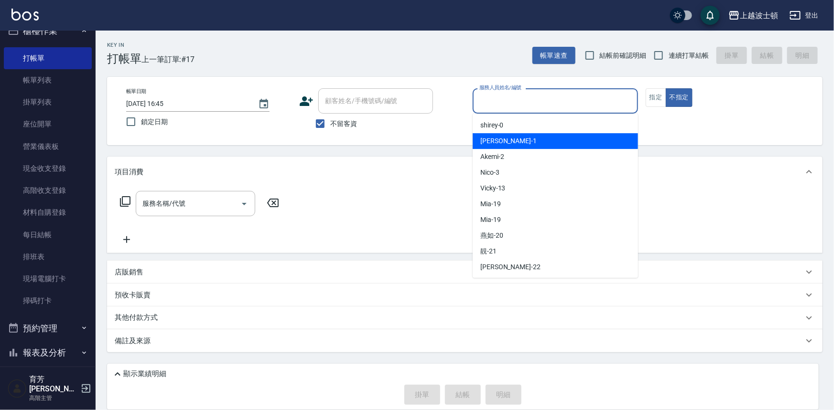
click at [500, 140] on div "[PERSON_NAME] -1" at bounding box center [555, 141] width 165 height 16
type input "[PERSON_NAME]-1"
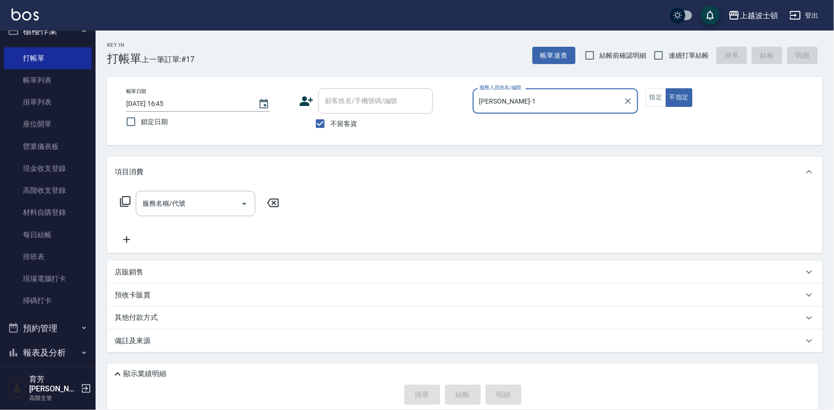
drag, startPoint x: 651, startPoint y: 100, endPoint x: 645, endPoint y: 100, distance: 5.7
click at [651, 100] on button "指定" at bounding box center [656, 97] width 21 height 19
click at [184, 202] on input "服務名稱/代號" at bounding box center [188, 203] width 97 height 17
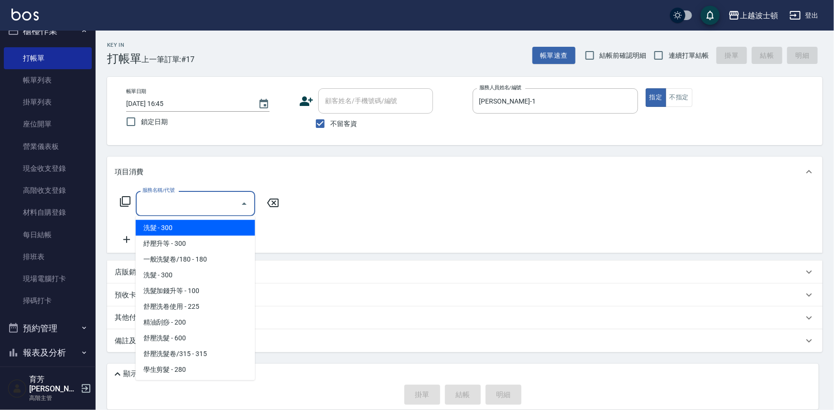
click at [181, 229] on span "洗髮 - 300" at bounding box center [195, 228] width 119 height 16
type input "洗髮(201)"
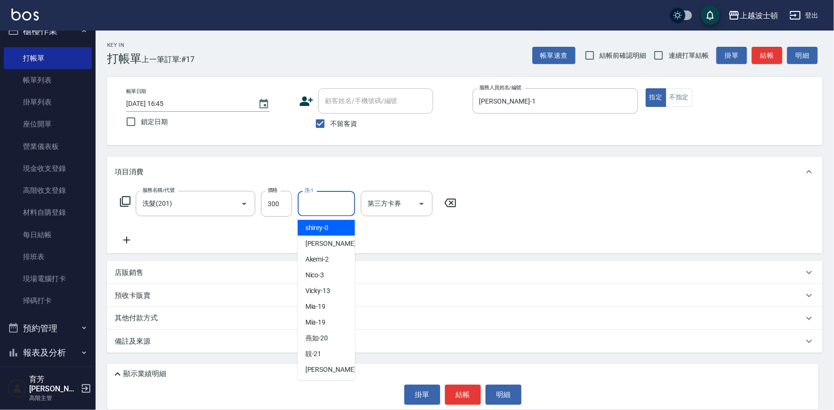
drag, startPoint x: 325, startPoint y: 201, endPoint x: 332, endPoint y: 205, distance: 7.7
click at [325, 201] on input "洗-1" at bounding box center [326, 203] width 49 height 17
click at [324, 241] on div "[PERSON_NAME] -1" at bounding box center [326, 244] width 57 height 16
type input "[PERSON_NAME]-1"
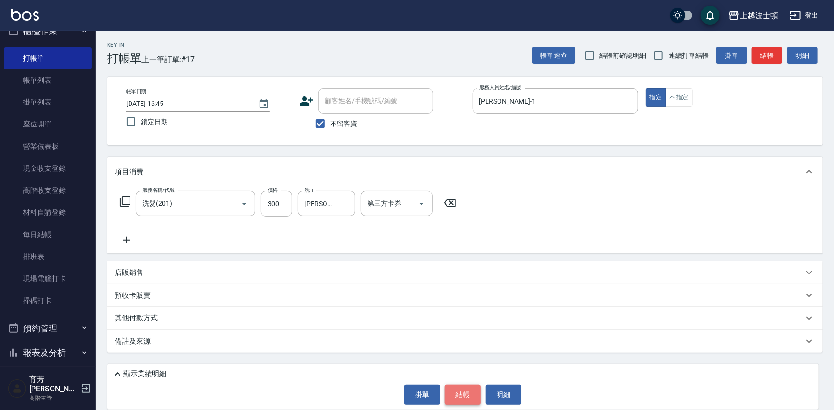
click at [471, 398] on button "結帳" at bounding box center [463, 395] width 36 height 20
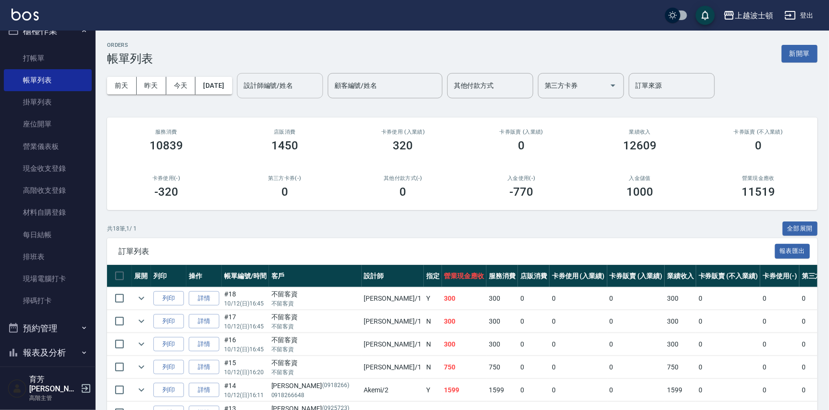
click at [270, 91] on input "設計師編號/姓名" at bounding box center [279, 85] width 77 height 17
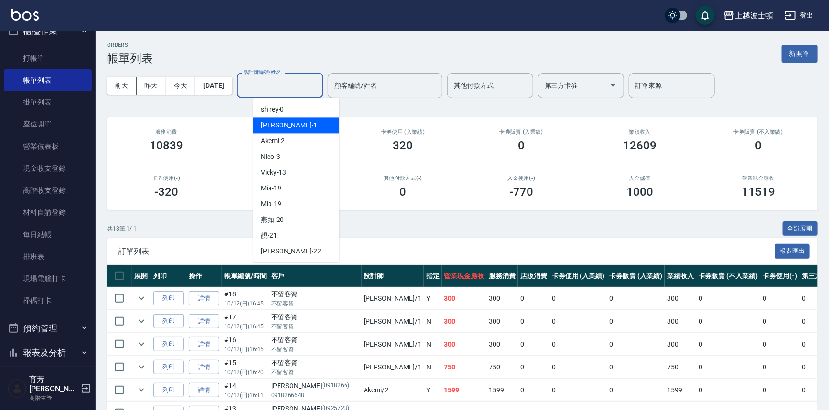
click at [272, 119] on div "[PERSON_NAME] -1" at bounding box center [296, 126] width 86 height 16
type input "[PERSON_NAME]-1"
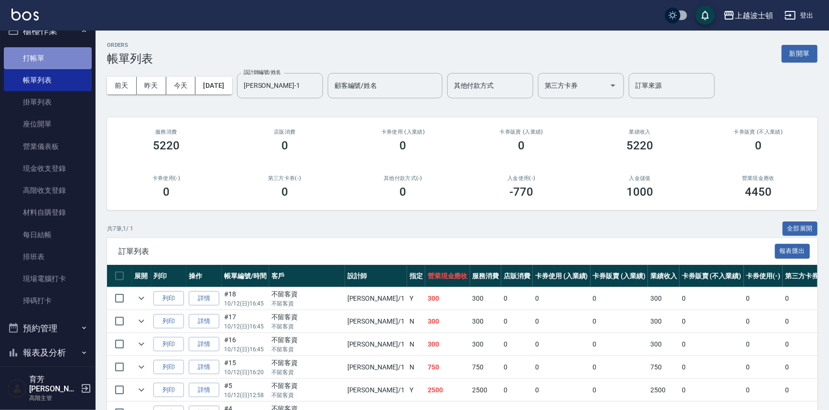
click at [65, 53] on link "打帳單" at bounding box center [48, 58] width 88 height 22
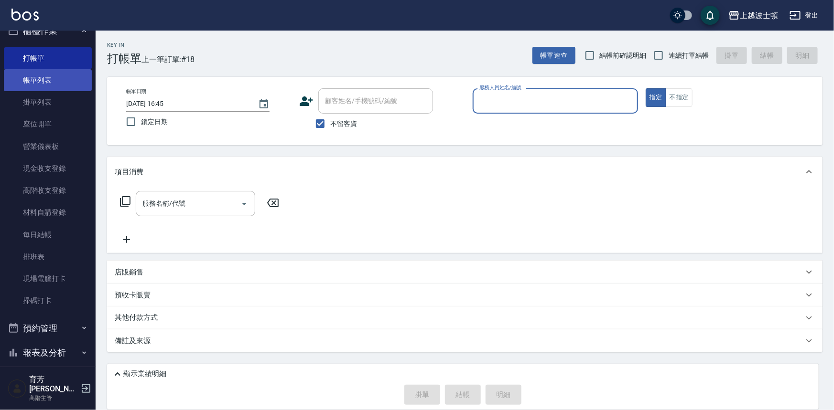
click at [49, 79] on link "帳單列表" at bounding box center [48, 80] width 88 height 22
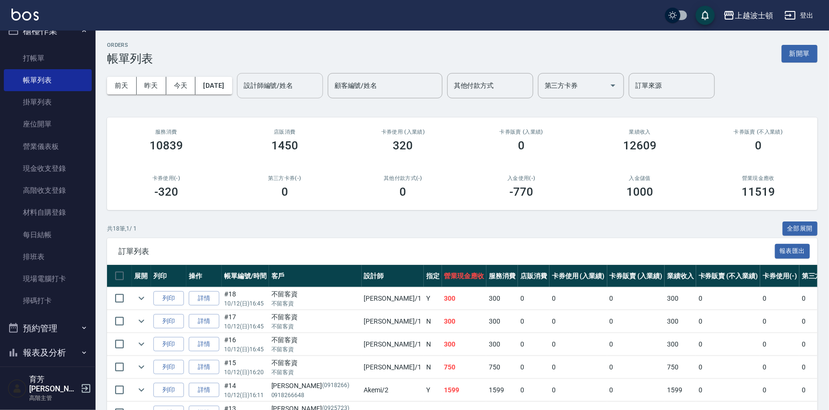
click at [271, 81] on div "設計師編號/姓名 設計師編號/姓名" at bounding box center [280, 85] width 86 height 25
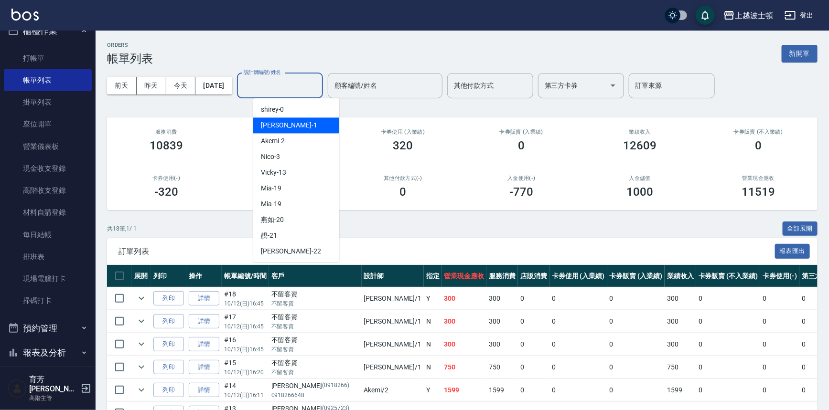
click at [270, 124] on span "[PERSON_NAME] -1" at bounding box center [289, 125] width 56 height 10
type input "[PERSON_NAME]-1"
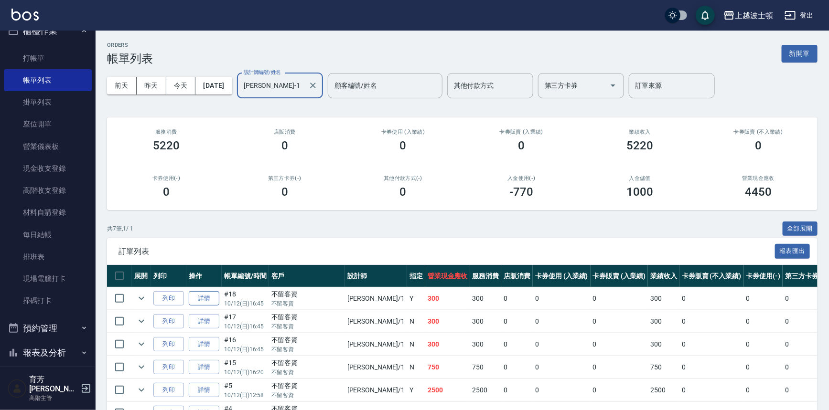
click at [203, 292] on link "詳情" at bounding box center [204, 298] width 31 height 15
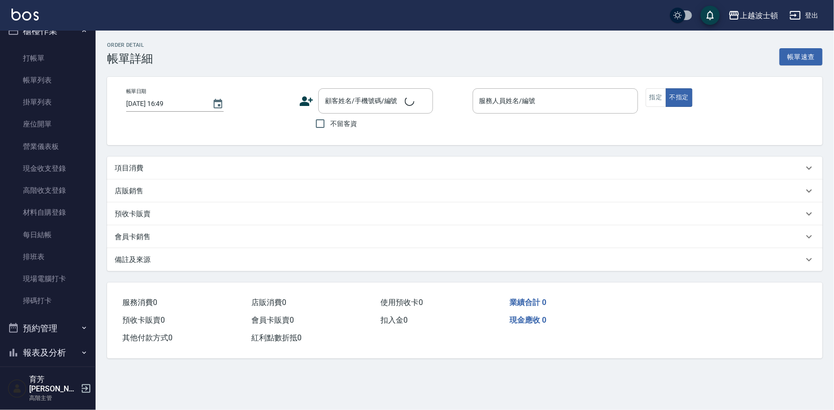
type input "[DATE] 16:45"
checkbox input "true"
type input "[PERSON_NAME]-1"
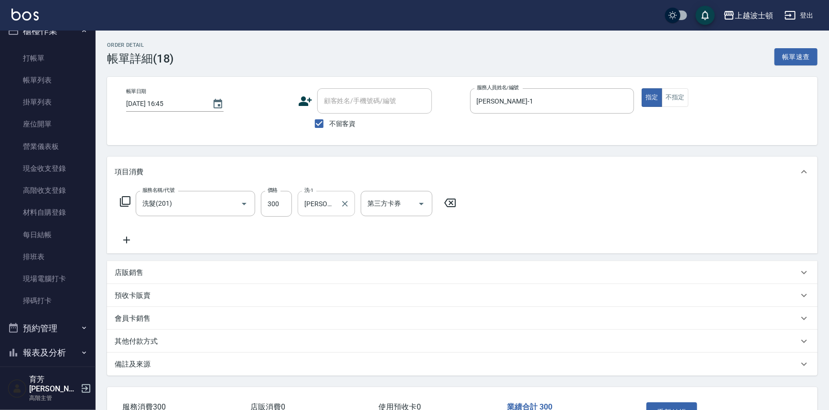
click at [323, 195] on input "[PERSON_NAME]-1" at bounding box center [319, 203] width 34 height 17
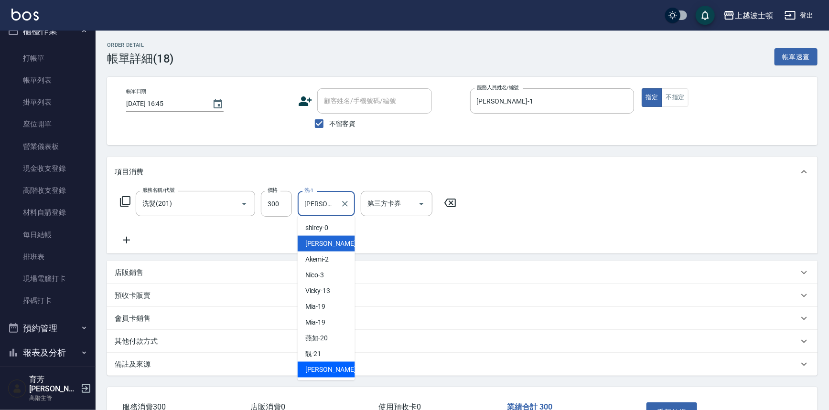
drag, startPoint x: 318, startPoint y: 370, endPoint x: 339, endPoint y: 360, distance: 23.9
click at [318, 369] on span "雅如 -22" at bounding box center [335, 370] width 60 height 10
type input "雅如-22"
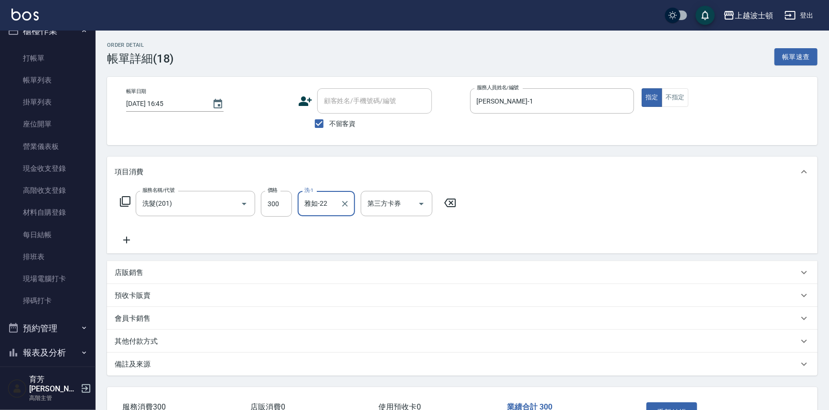
scroll to position [67, 0]
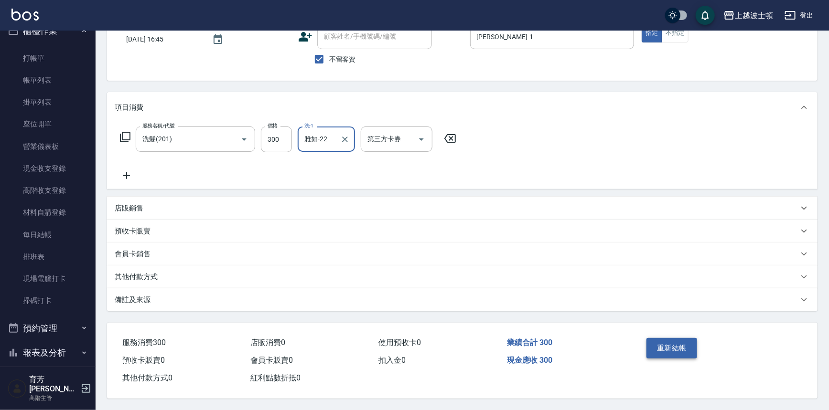
click at [665, 347] on button "重新結帳" at bounding box center [671, 348] width 51 height 20
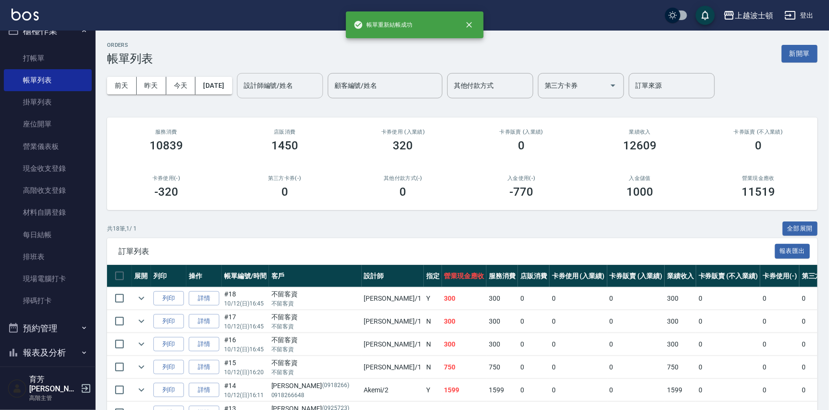
click at [277, 87] on input "設計師編號/姓名" at bounding box center [279, 85] width 77 height 17
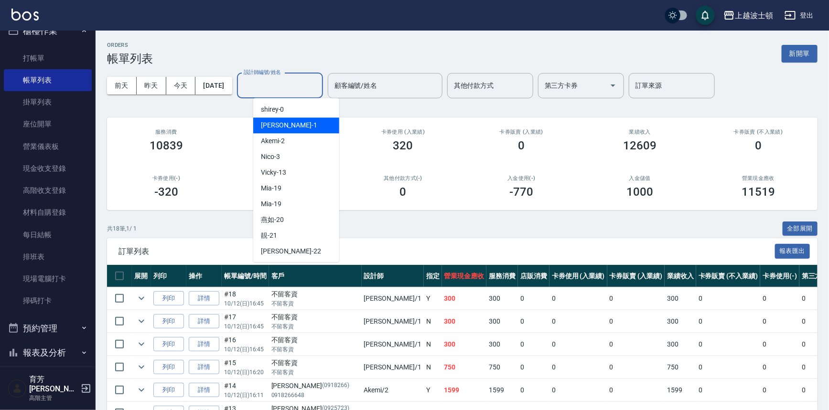
click at [274, 129] on span "[PERSON_NAME] -1" at bounding box center [289, 125] width 56 height 10
type input "[PERSON_NAME]-1"
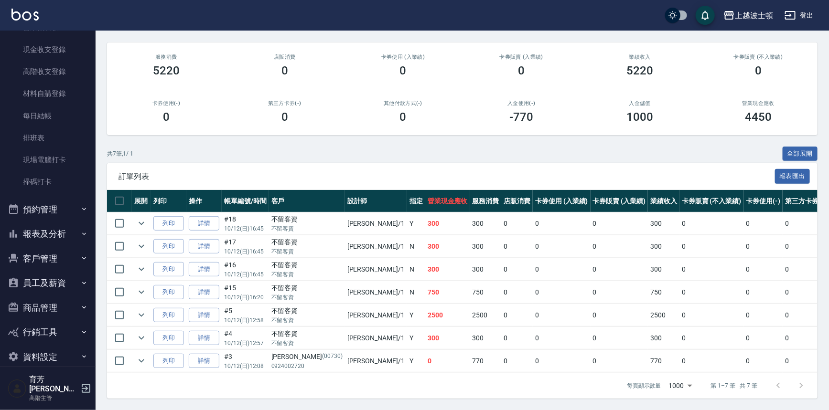
scroll to position [140, 0]
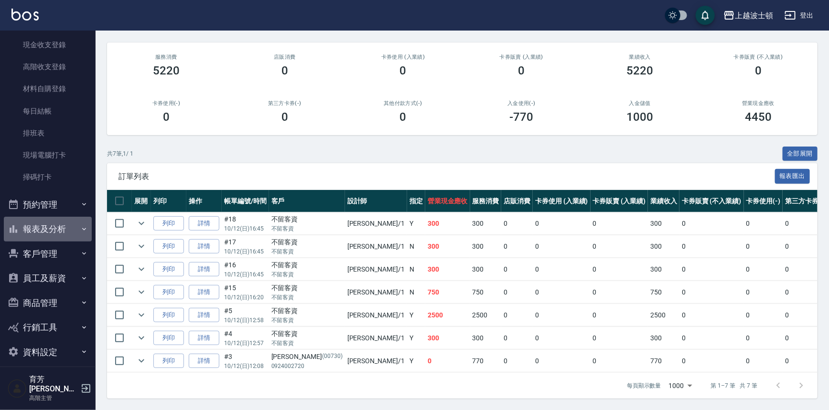
click at [64, 229] on button "報表及分析" at bounding box center [48, 229] width 88 height 25
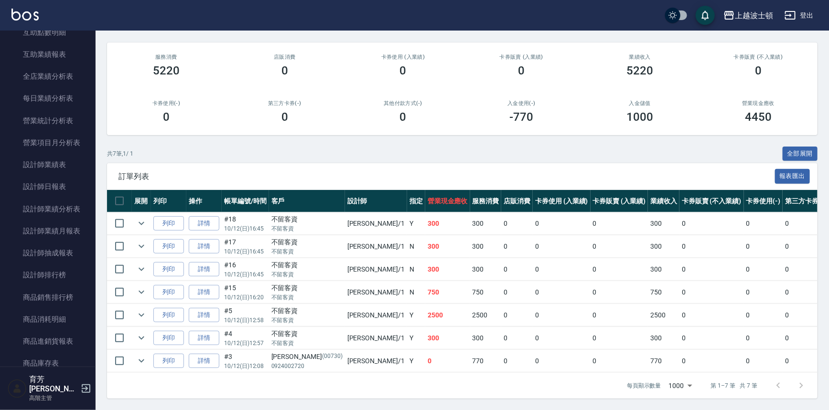
scroll to position [639, 0]
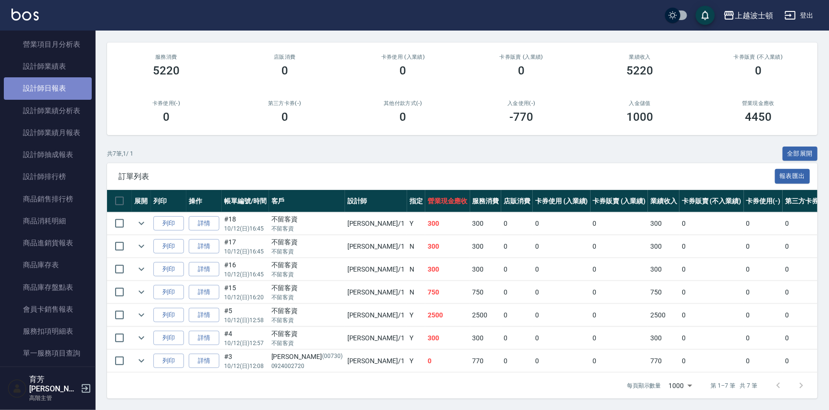
click at [62, 90] on link "設計師日報表" at bounding box center [48, 88] width 88 height 22
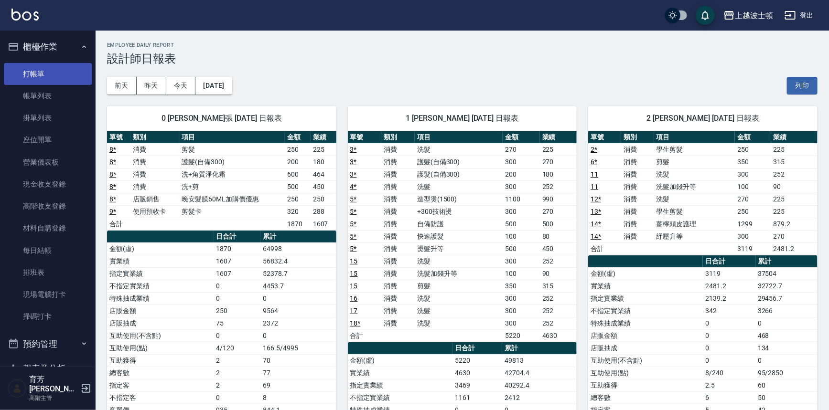
drag, startPoint x: 36, startPoint y: 79, endPoint x: 44, endPoint y: 83, distance: 9.0
click at [35, 79] on link "打帳單" at bounding box center [48, 74] width 88 height 22
